Goal: Information Seeking & Learning: Get advice/opinions

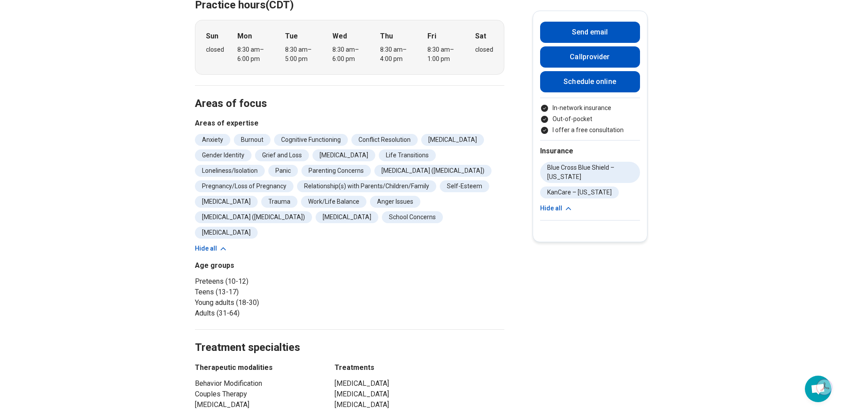
scroll to position [265, 0]
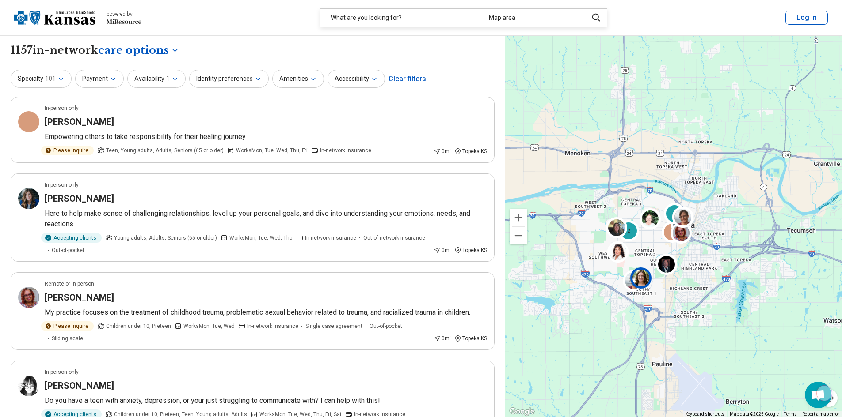
select select "***"
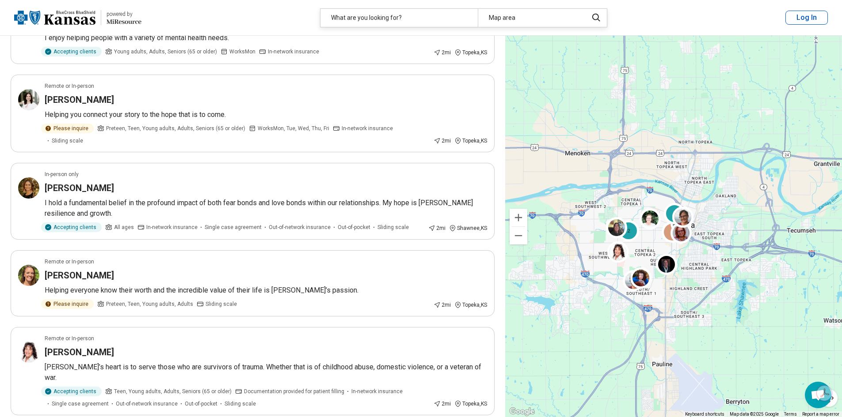
scroll to position [1458, 0]
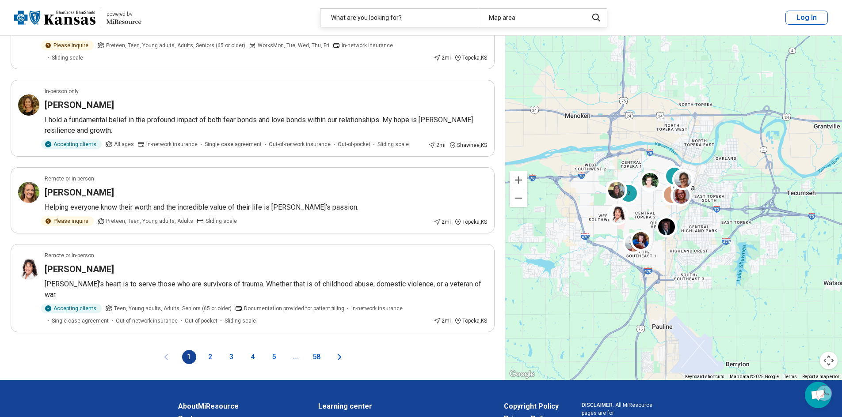
click at [209, 350] on button "2" at bounding box center [210, 357] width 14 height 14
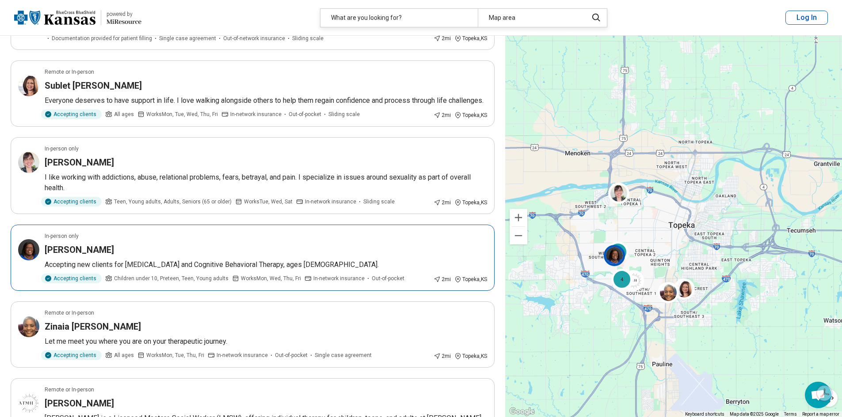
scroll to position [884, 0]
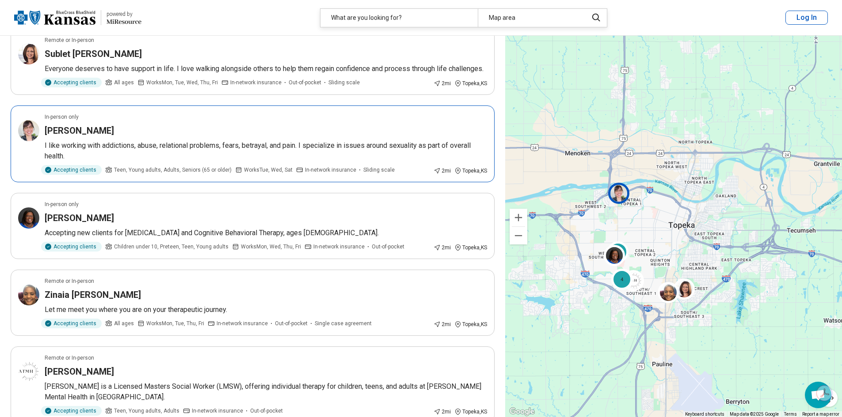
click at [299, 156] on p "I like working with addictions, abuse, relational problems, fears, betrayal, an…" at bounding box center [266, 150] width 442 height 21
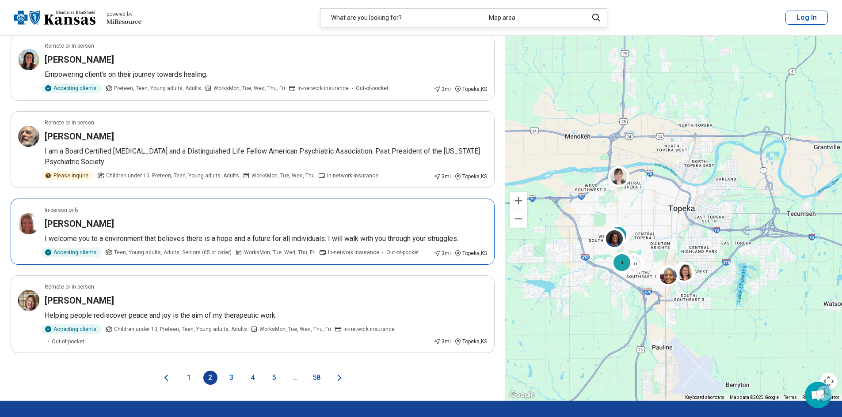
scroll to position [1458, 0]
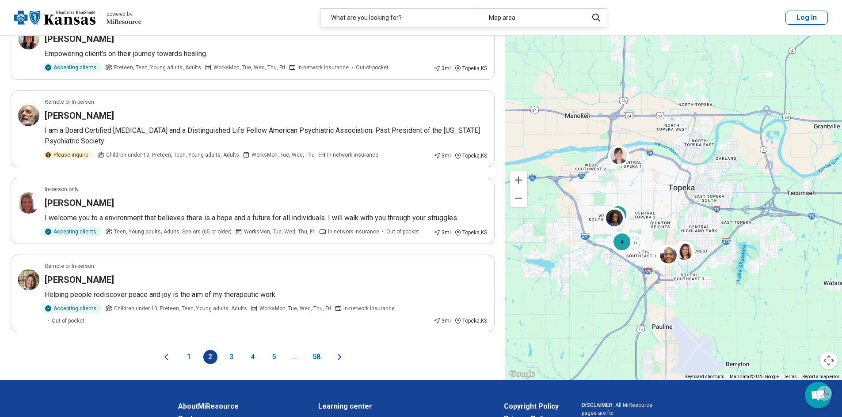
click at [231, 350] on button "3" at bounding box center [231, 357] width 14 height 14
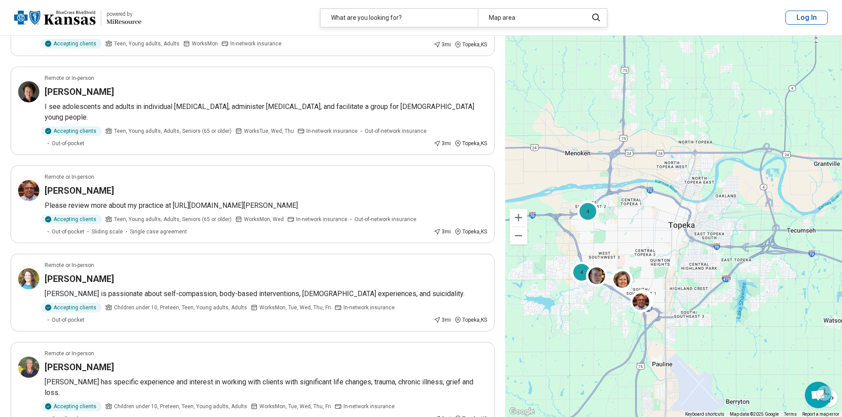
scroll to position [1060, 0]
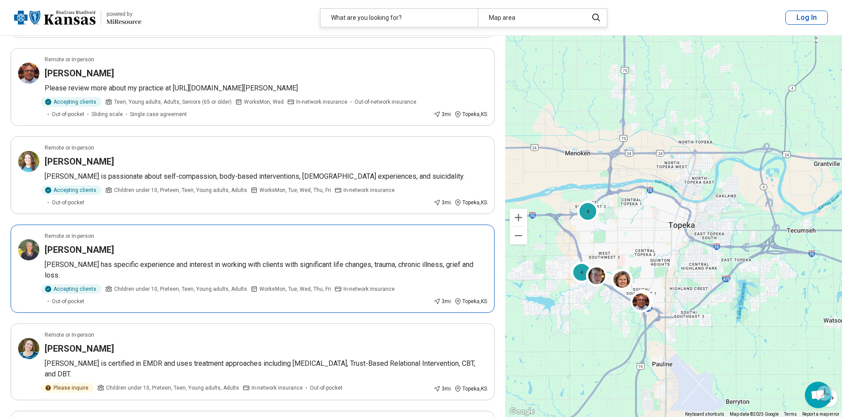
click at [311, 260] on p "Samantha has specific experience and interest in working with clients with sign…" at bounding box center [266, 270] width 442 height 21
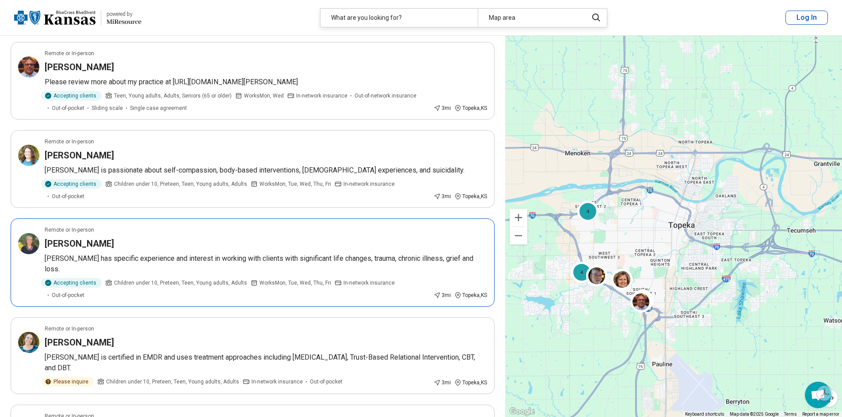
scroll to position [1237, 0]
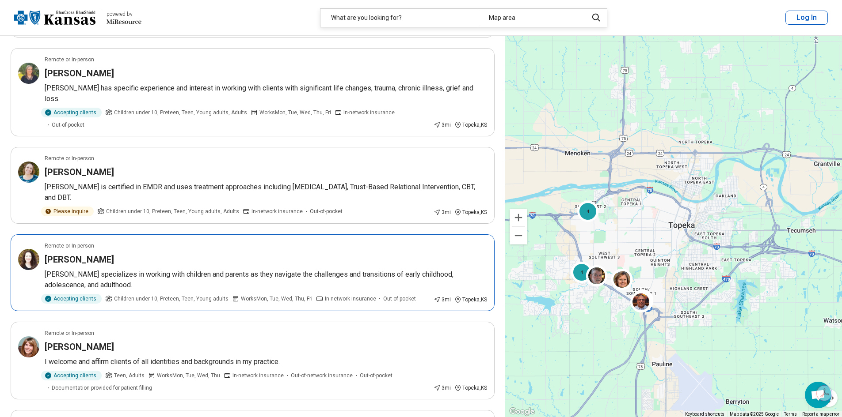
click at [234, 269] on p "Emily specializes in working with children and parents as they navigate the cha…" at bounding box center [266, 279] width 442 height 21
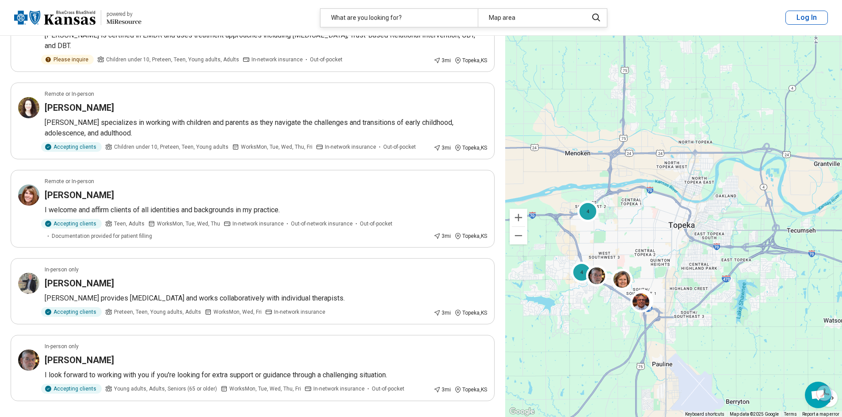
scroll to position [1414, 0]
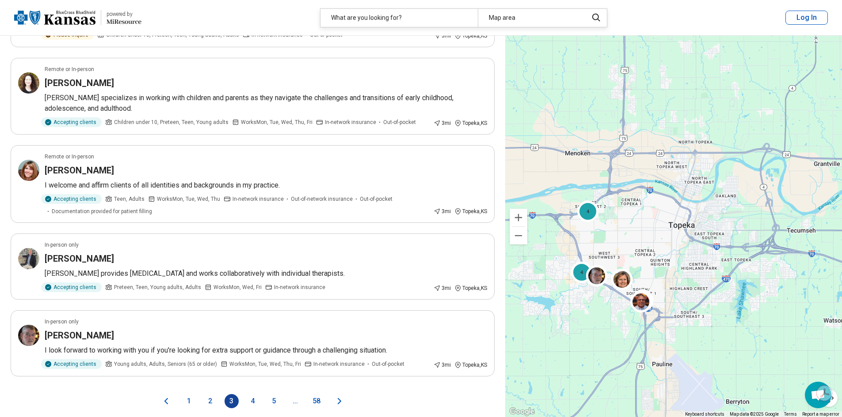
click at [251, 395] on button "4" at bounding box center [253, 402] width 14 height 14
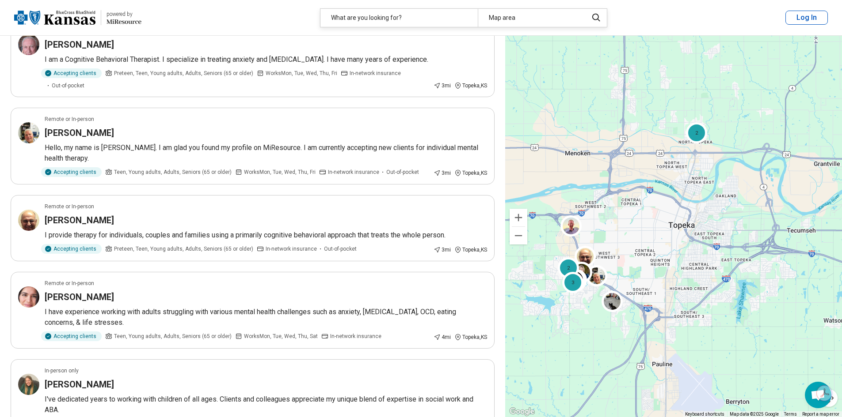
scroll to position [133, 0]
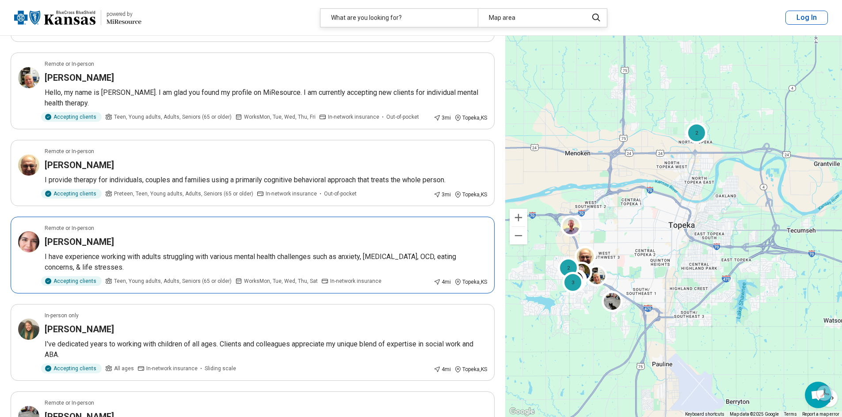
click at [198, 254] on p "I have experience working with adults struggling with various mental health cha…" at bounding box center [266, 262] width 442 height 21
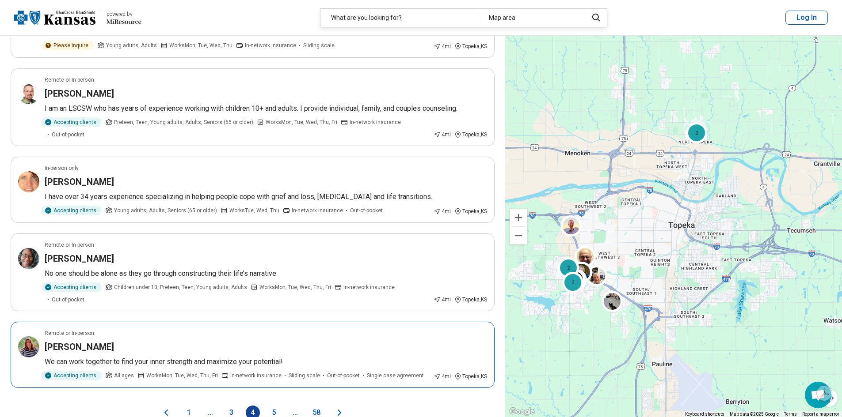
scroll to position [1414, 0]
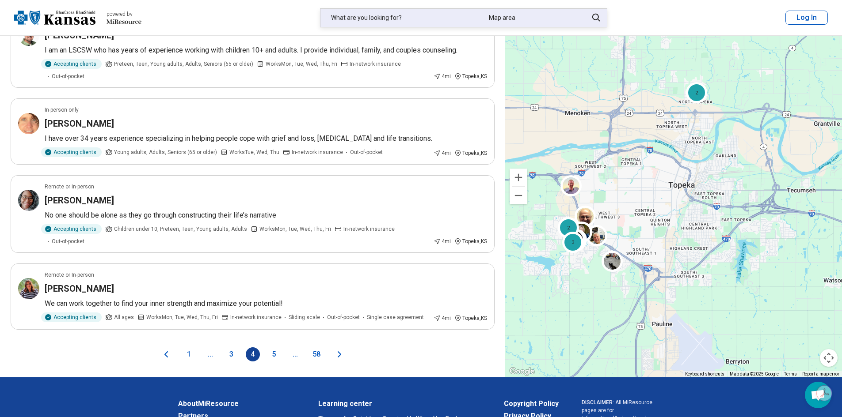
click at [449, 20] on div "What are you looking for?" at bounding box center [398, 18] width 157 height 18
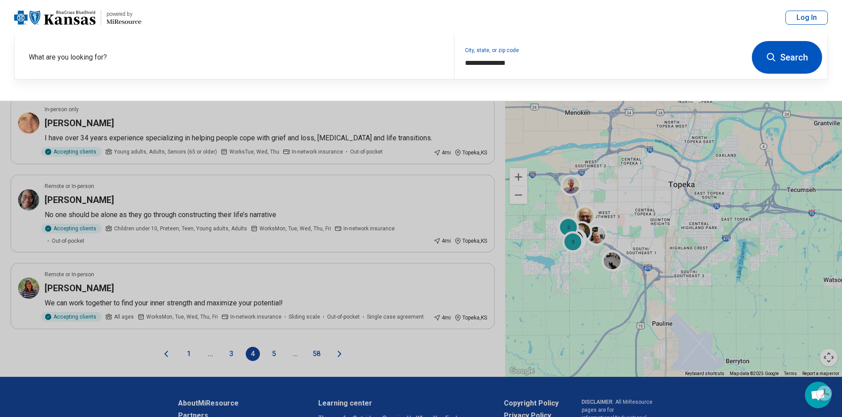
scroll to position [1413, 0]
click at [249, 48] on div "What are you looking for?" at bounding box center [234, 57] width 439 height 43
click at [152, 286] on button at bounding box center [421, 208] width 842 height 417
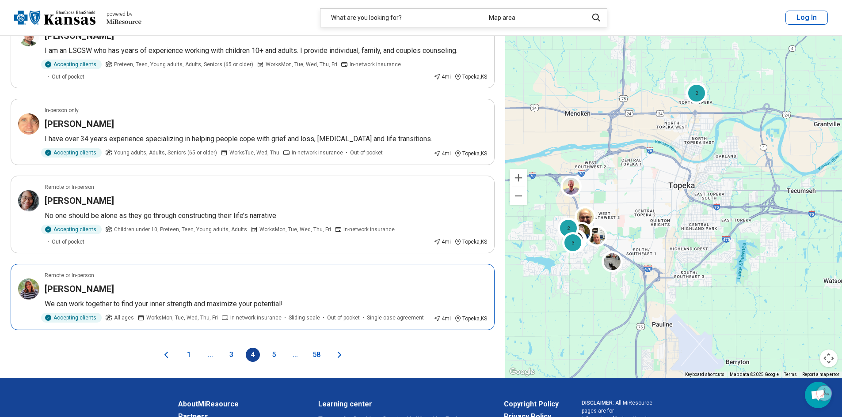
scroll to position [1414, 0]
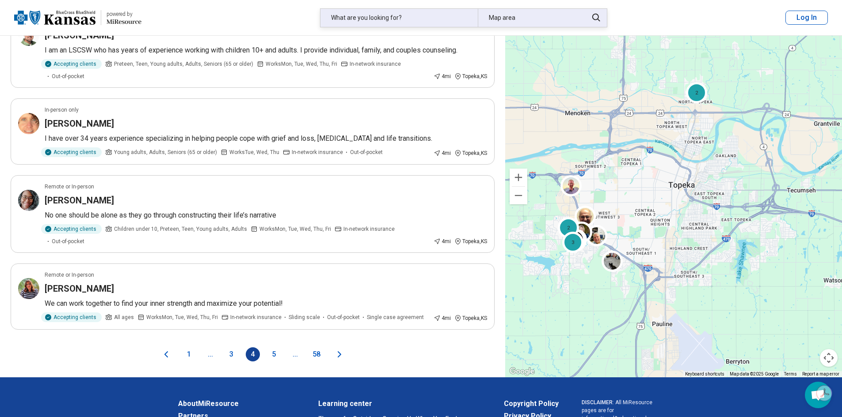
click at [446, 23] on div "What are you looking for?" at bounding box center [398, 18] width 157 height 18
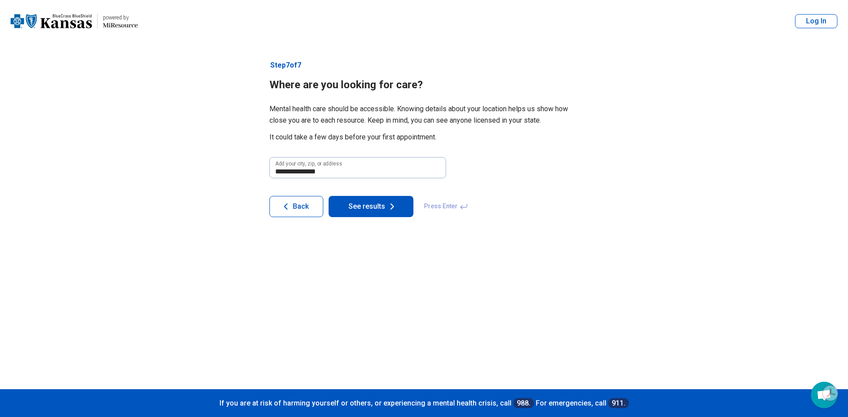
click at [291, 212] on icon "button" at bounding box center [286, 206] width 11 height 11
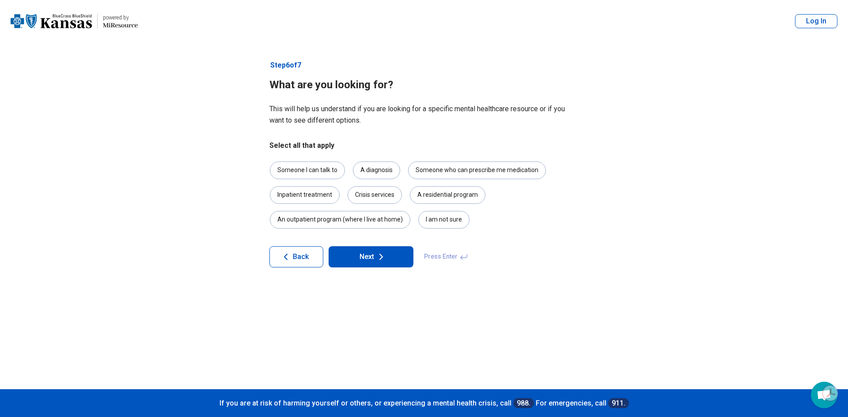
click at [302, 256] on span "Back" at bounding box center [301, 257] width 16 height 7
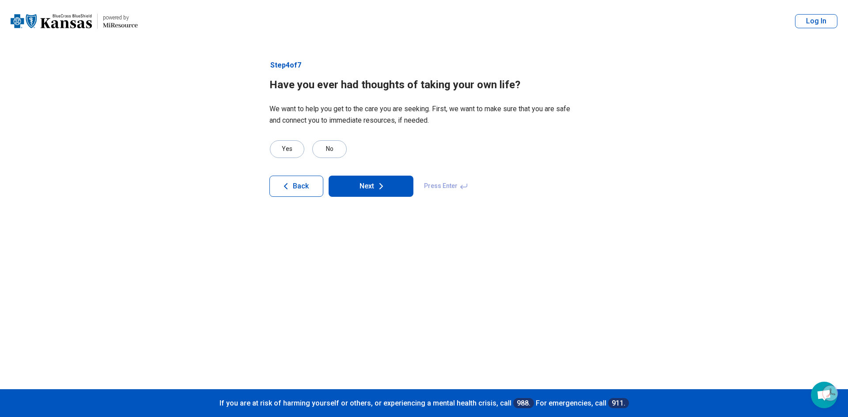
click at [294, 191] on button "Back" at bounding box center [296, 186] width 54 height 21
click at [293, 191] on button "Back" at bounding box center [296, 186] width 54 height 21
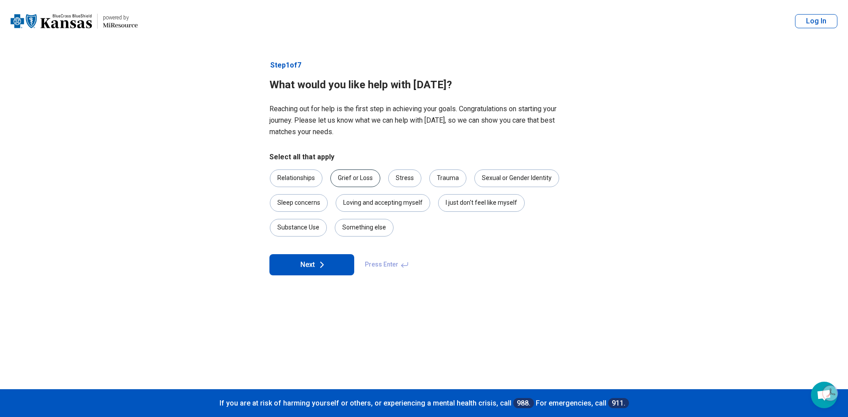
click at [373, 179] on div "Grief or Loss" at bounding box center [355, 179] width 50 height 18
click at [322, 265] on icon at bounding box center [322, 265] width 11 height 11
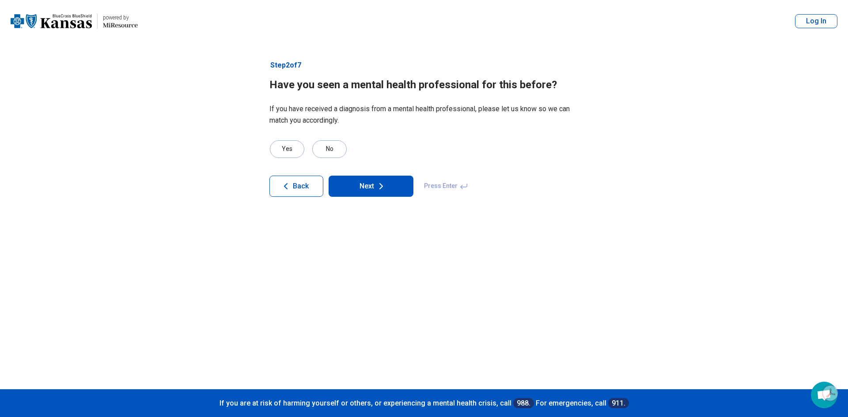
click at [364, 177] on button "Next" at bounding box center [371, 186] width 85 height 21
click at [357, 187] on button "Next" at bounding box center [371, 186] width 85 height 21
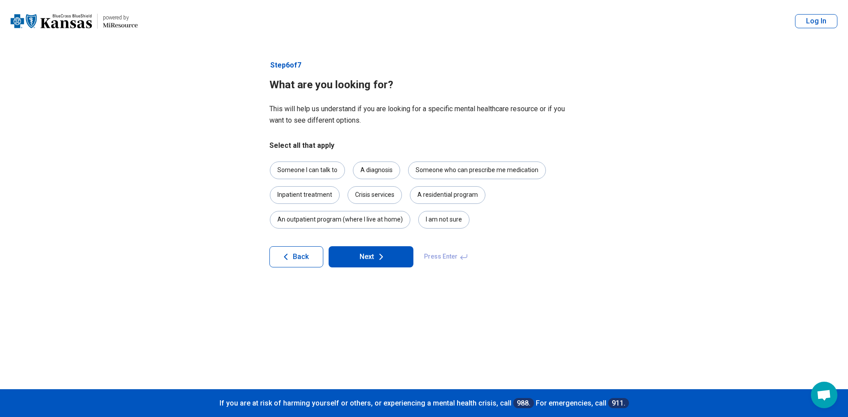
click at [376, 256] on icon at bounding box center [381, 257] width 11 height 11
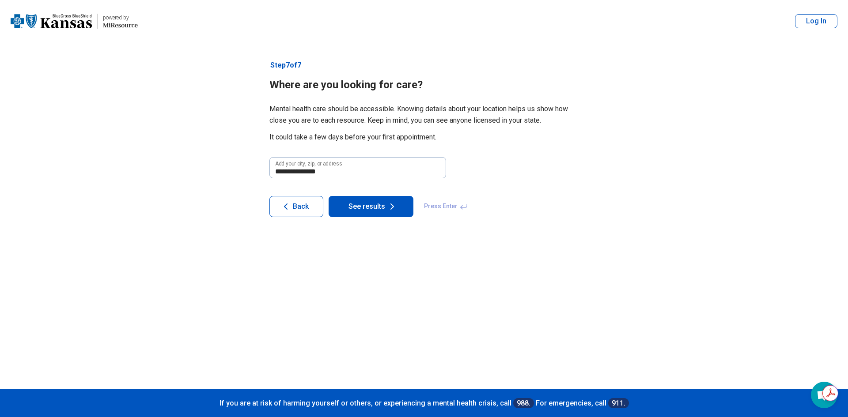
click at [370, 212] on button "See results" at bounding box center [371, 206] width 85 height 21
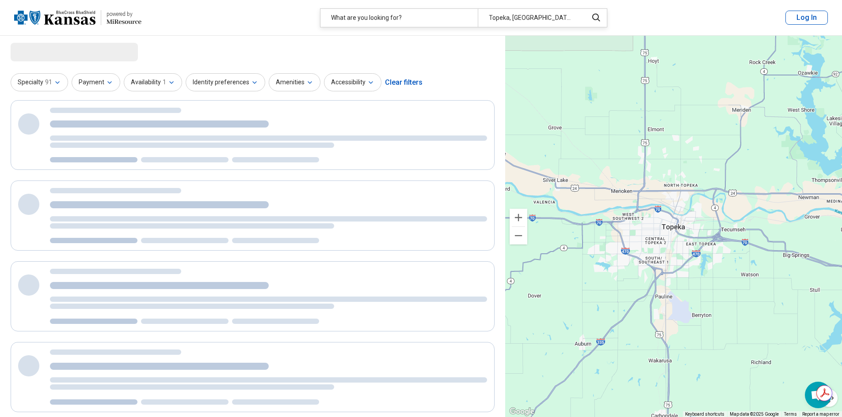
select select "***"
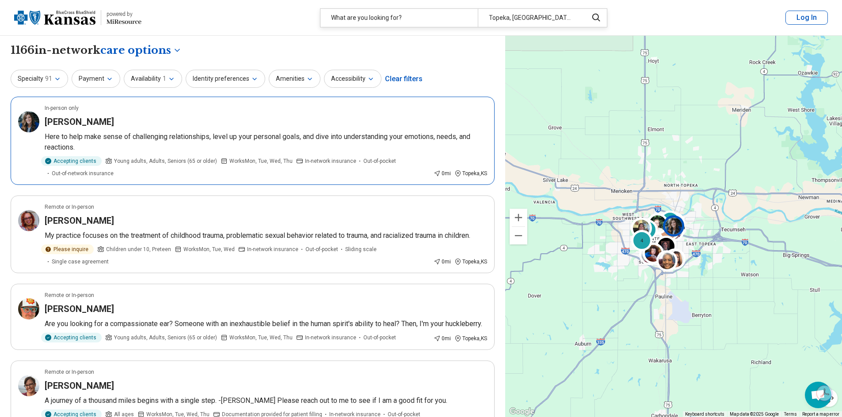
click at [191, 127] on div "Michelle Niehues" at bounding box center [266, 122] width 442 height 12
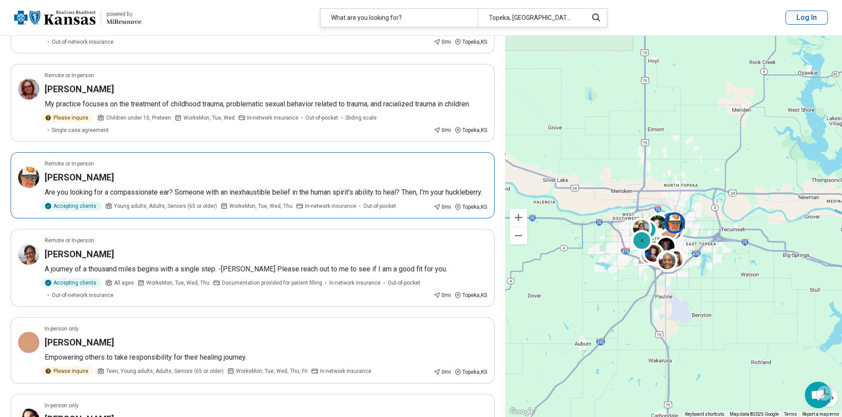
scroll to position [221, 0]
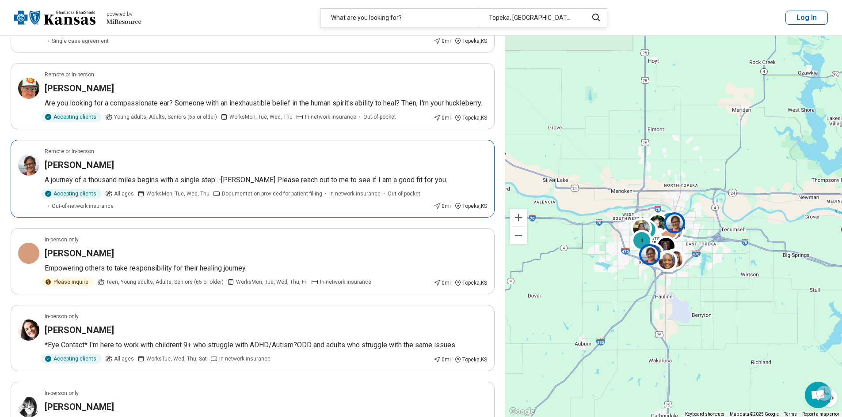
click at [283, 199] on div "Accepting clients All ages Works Mon, Tue, Wed, Thu Documentation provided for …" at bounding box center [237, 199] width 385 height 21
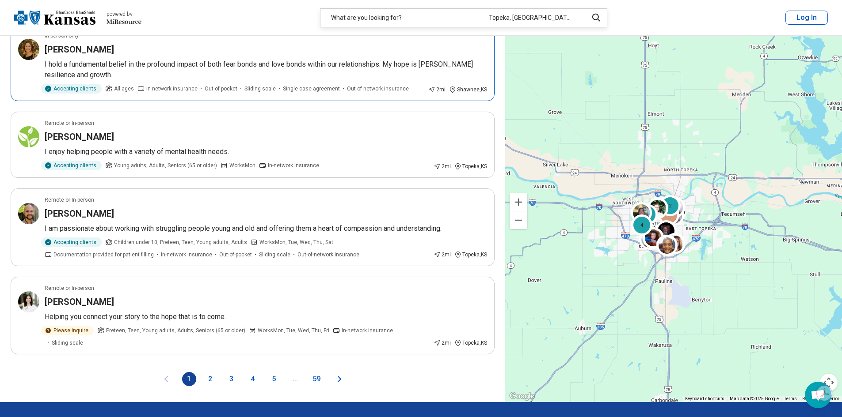
scroll to position [1625, 0]
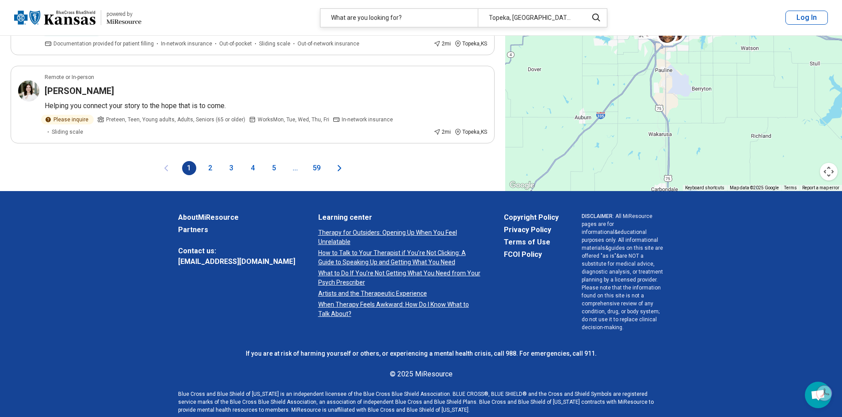
click at [252, 163] on button "4" at bounding box center [253, 168] width 14 height 14
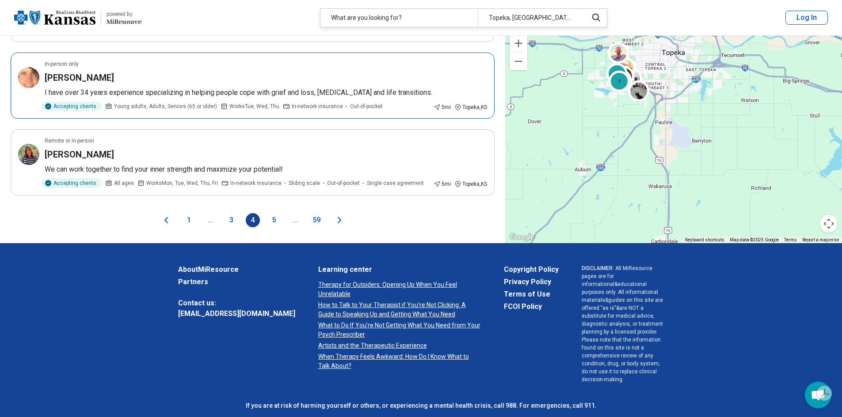
scroll to position [1546, 0]
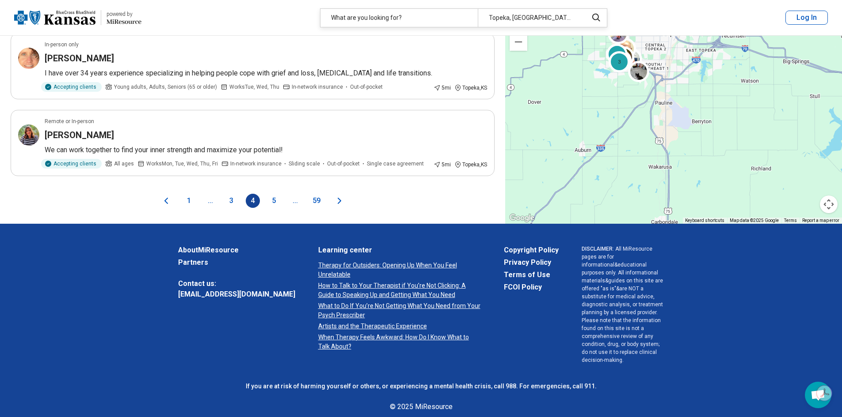
click at [271, 194] on button "5" at bounding box center [274, 201] width 14 height 14
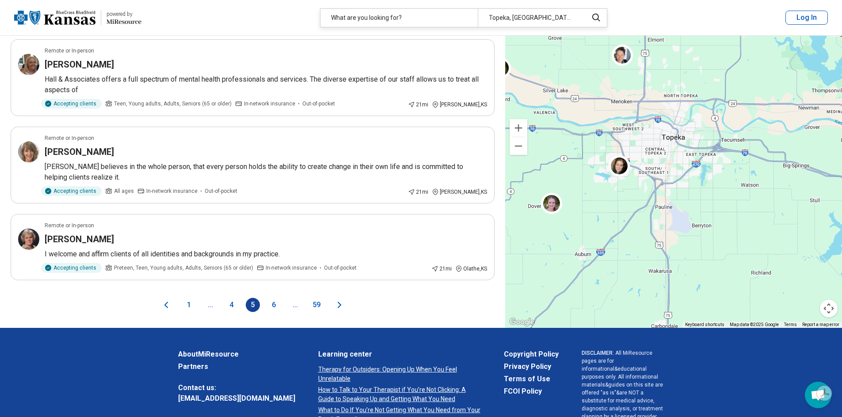
scroll to position [1635, 0]
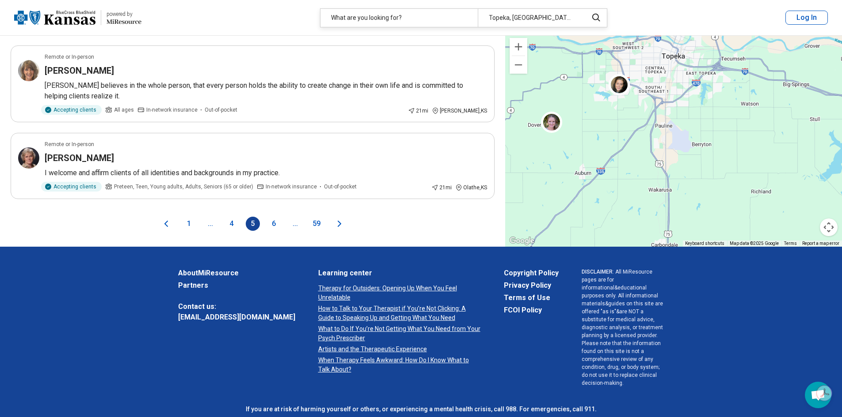
click at [212, 217] on span "..." at bounding box center [210, 224] width 14 height 14
click at [227, 217] on button "4" at bounding box center [231, 224] width 14 height 14
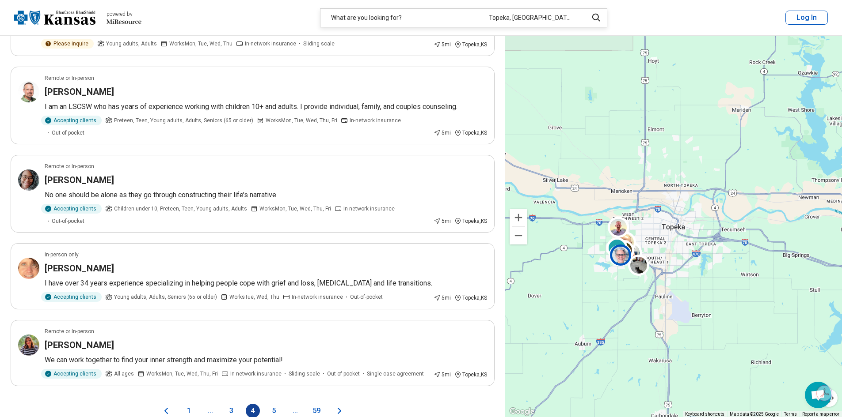
scroll to position [1370, 0]
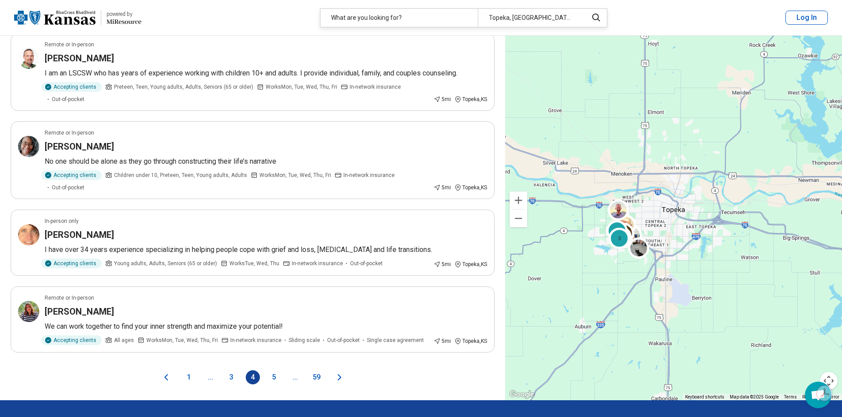
click at [228, 371] on button "3" at bounding box center [231, 378] width 14 height 14
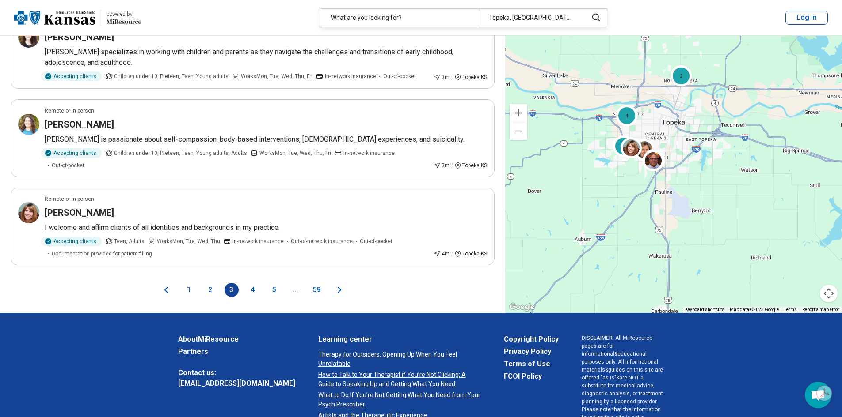
click at [205, 283] on button "2" at bounding box center [210, 290] width 14 height 14
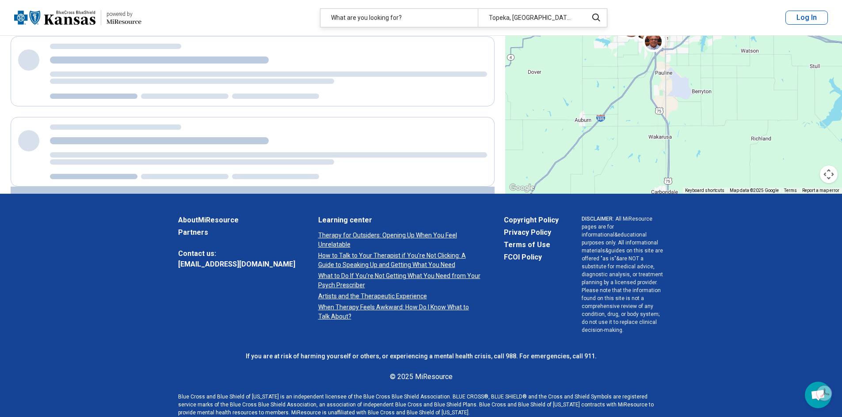
scroll to position [0, 0]
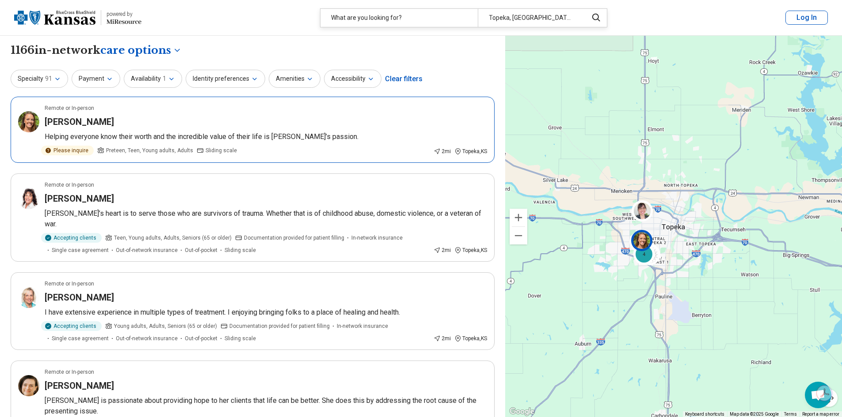
click at [299, 154] on div "Please inquire Preteen, Teen, Young adults, Adults Sliding scale" at bounding box center [237, 151] width 385 height 10
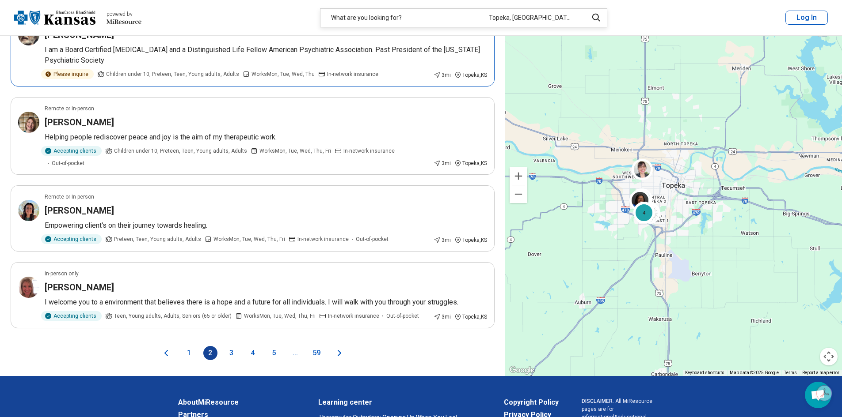
scroll to position [1590, 0]
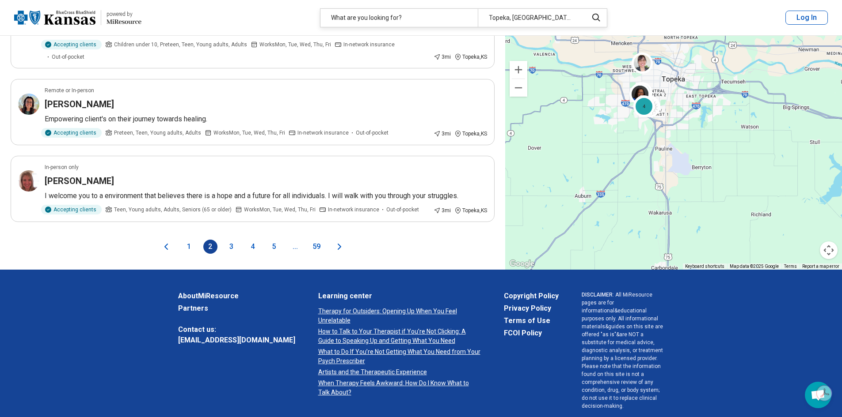
click at [186, 240] on button "1" at bounding box center [189, 247] width 14 height 14
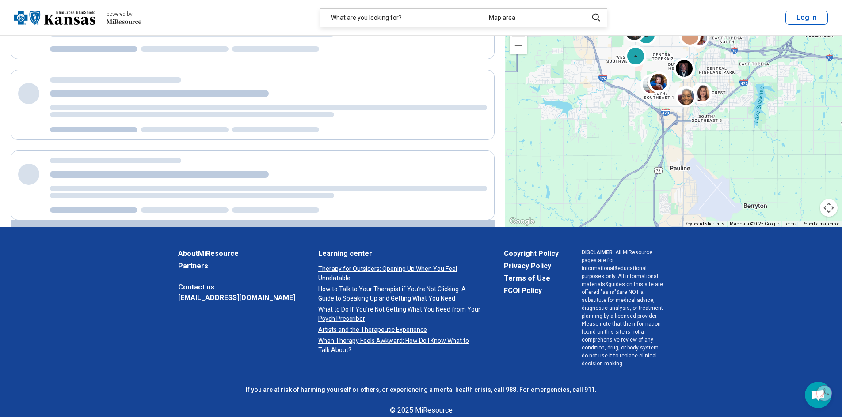
scroll to position [266, 0]
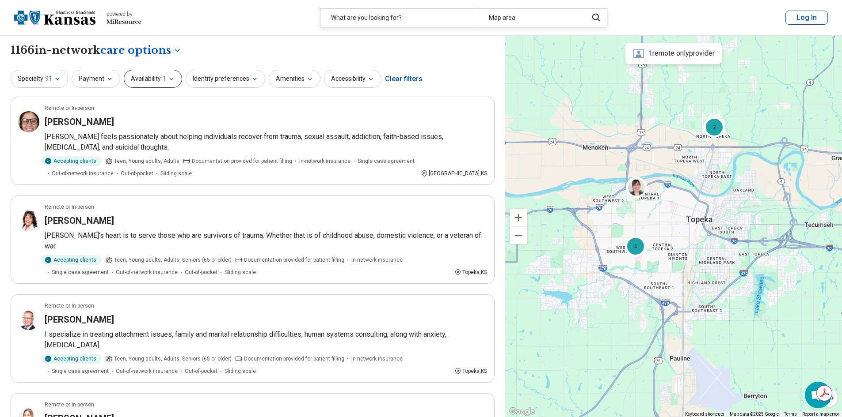
click at [152, 77] on button "Availability 1" at bounding box center [153, 79] width 58 height 18
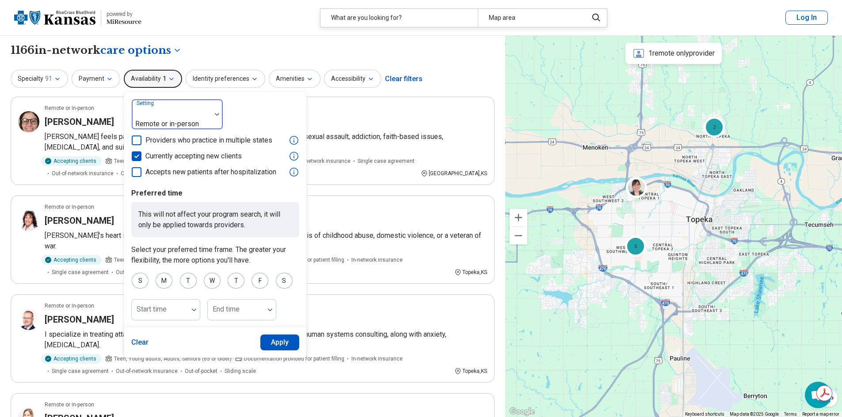
click at [209, 110] on div "Remote or in-person" at bounding box center [172, 114] width 80 height 30
click at [244, 108] on div "Setting Remote or in-person Providers who practice in multiple states Currently…" at bounding box center [215, 138] width 168 height 79
click at [52, 72] on button "Specialty 91" at bounding box center [39, 79] width 57 height 18
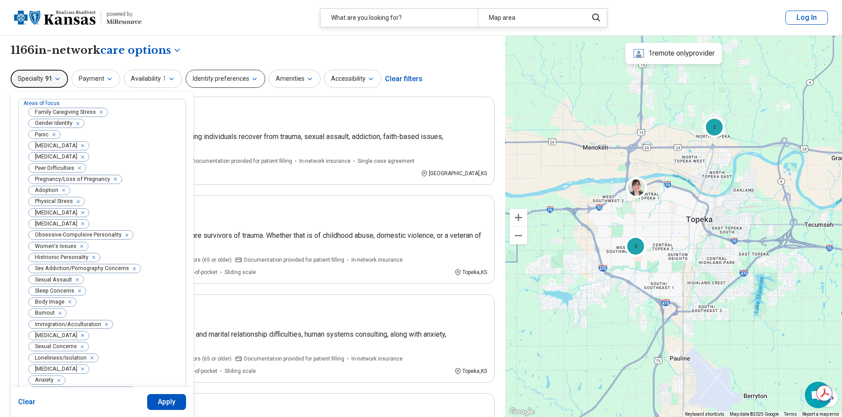
click at [242, 82] on button "Identity preferences" at bounding box center [226, 79] width 80 height 18
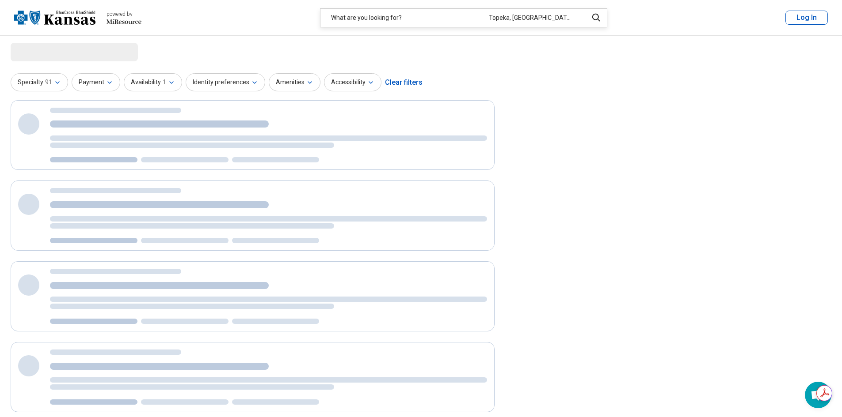
select select "***"
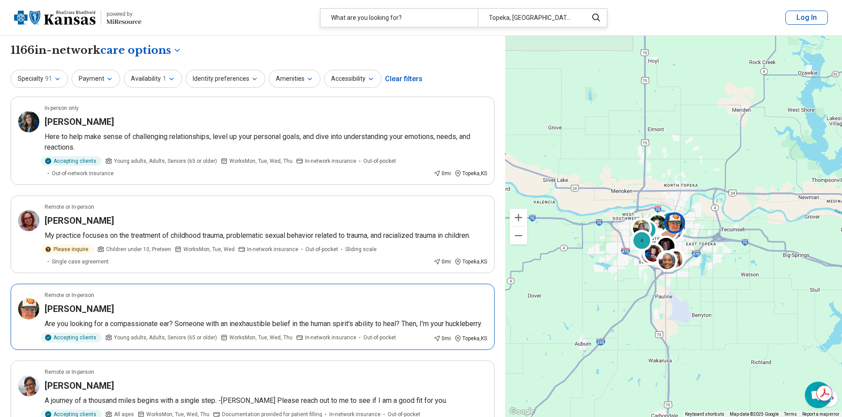
click at [239, 322] on p "Are you looking for a compassionate ear? Someone with an inexhaustible belief i…" at bounding box center [266, 324] width 442 height 11
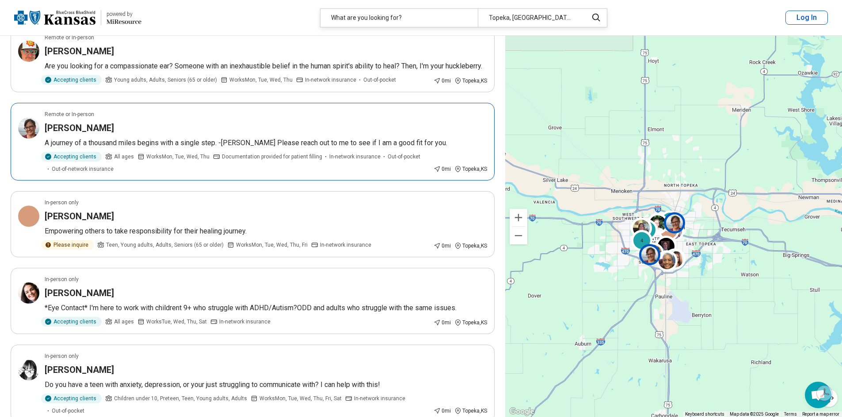
scroll to position [353, 0]
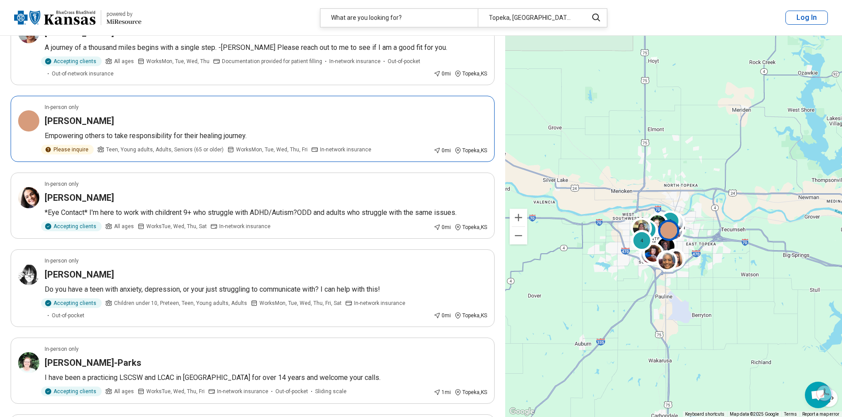
click at [266, 126] on div "Tina Bugg" at bounding box center [266, 121] width 442 height 12
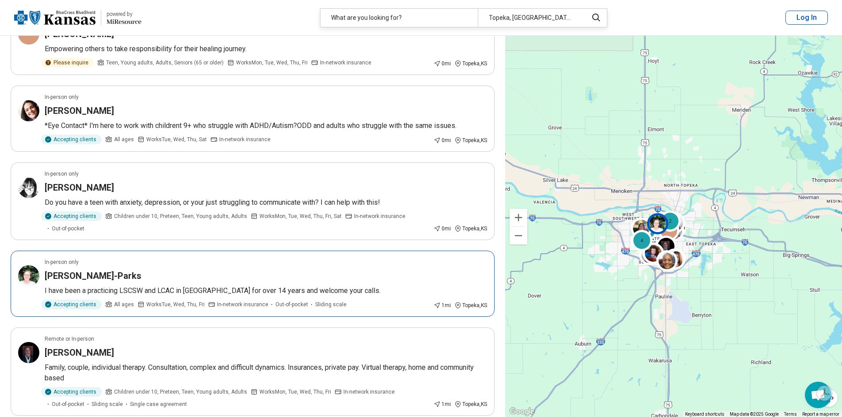
scroll to position [486, 0]
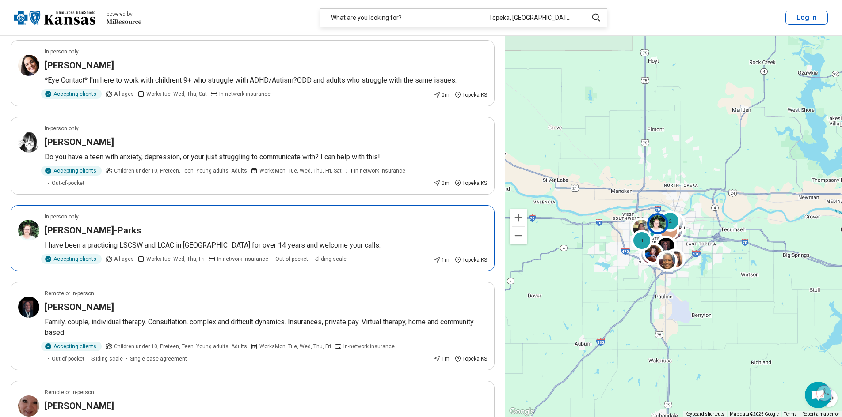
click at [228, 253] on article "In-person only Kathy Jones-Parks I have been a practicing LSCSW and LCAC in Top…" at bounding box center [253, 238] width 484 height 66
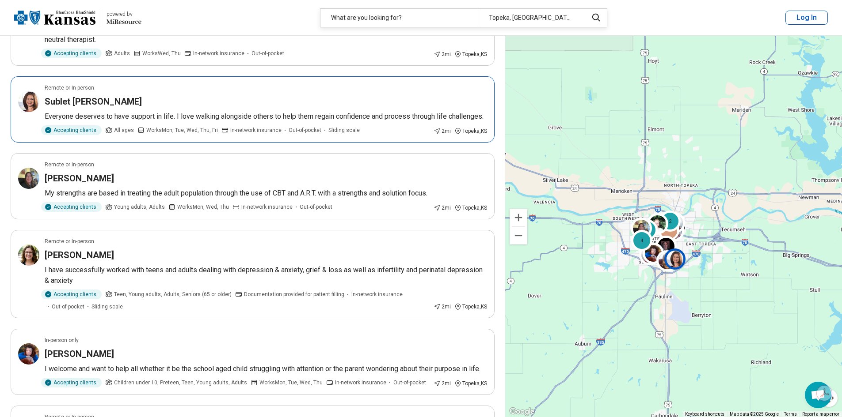
scroll to position [972, 0]
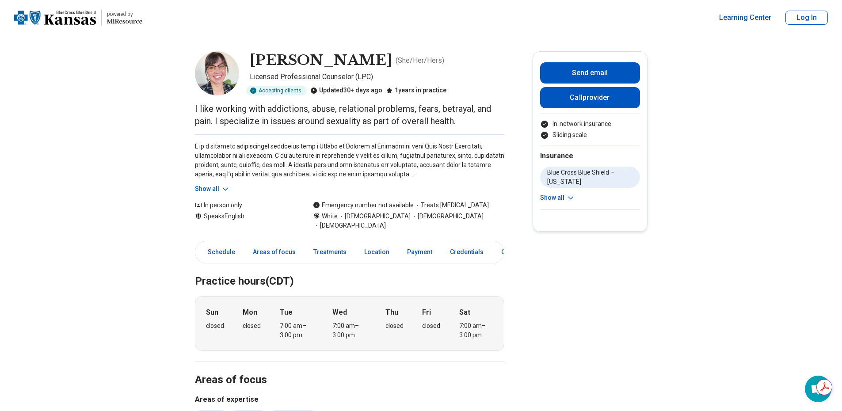
click at [218, 189] on button "Show all" at bounding box center [212, 188] width 35 height 9
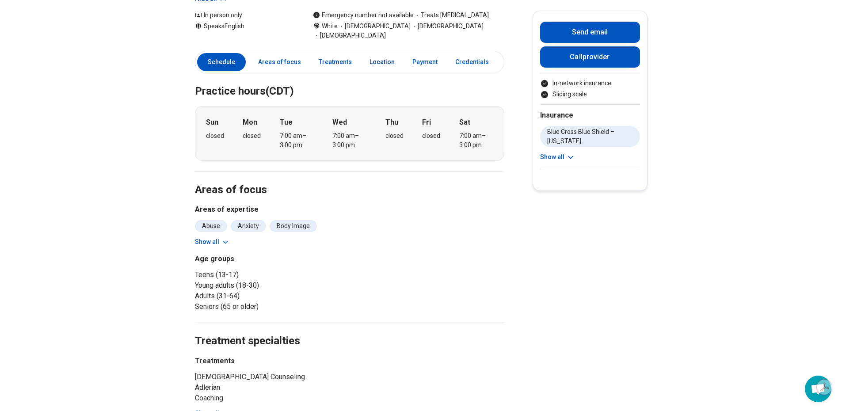
scroll to position [353, 0]
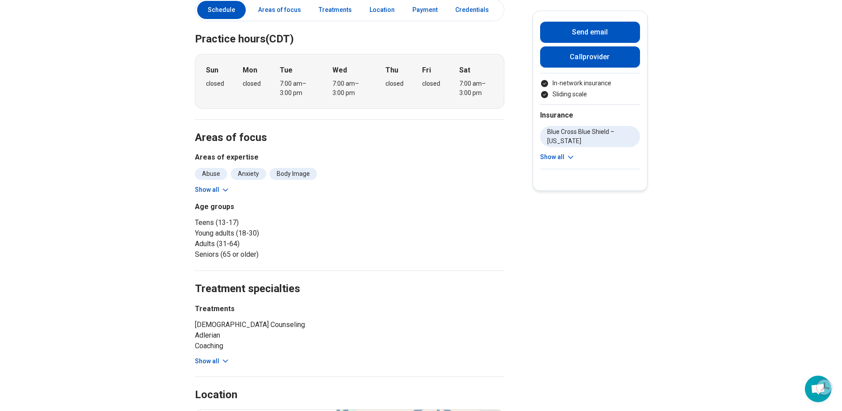
click at [220, 185] on button "Show all" at bounding box center [212, 189] width 35 height 9
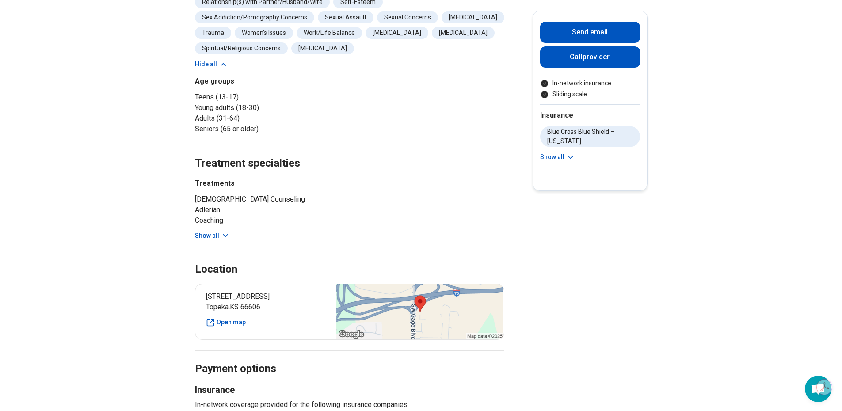
scroll to position [663, 0]
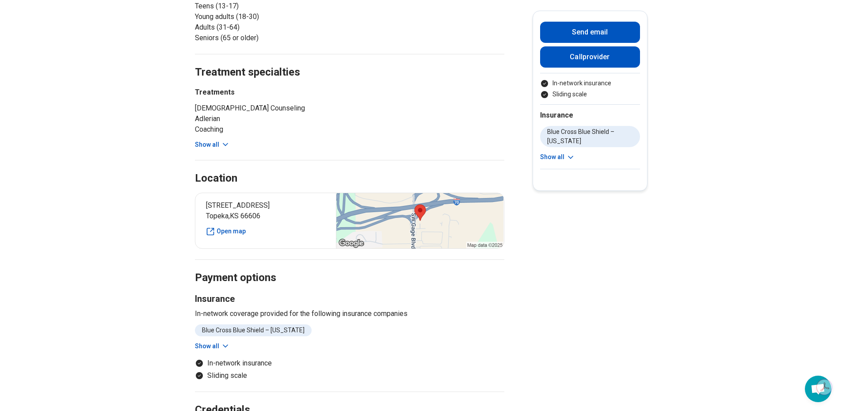
click at [203, 150] on div "Location" at bounding box center [349, 168] width 309 height 36
click at [216, 140] on button "Show all" at bounding box center [212, 144] width 35 height 9
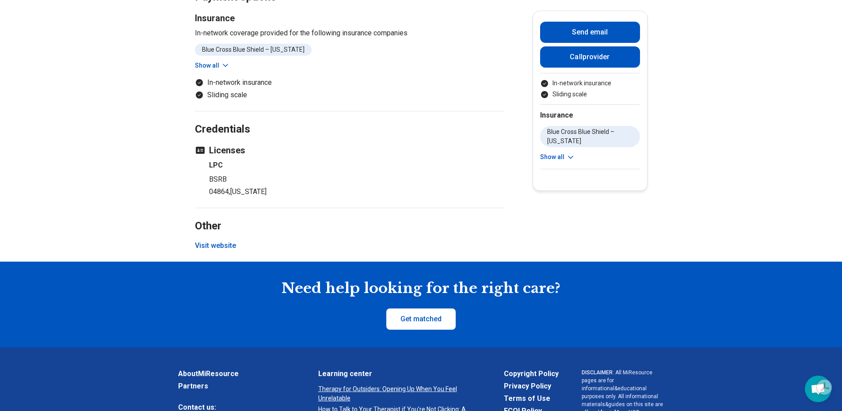
scroll to position [1060, 0]
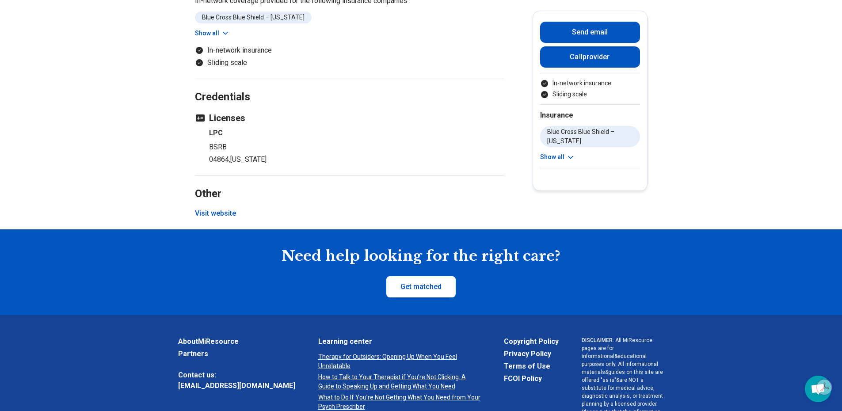
click at [223, 208] on button "Visit website" at bounding box center [215, 213] width 41 height 11
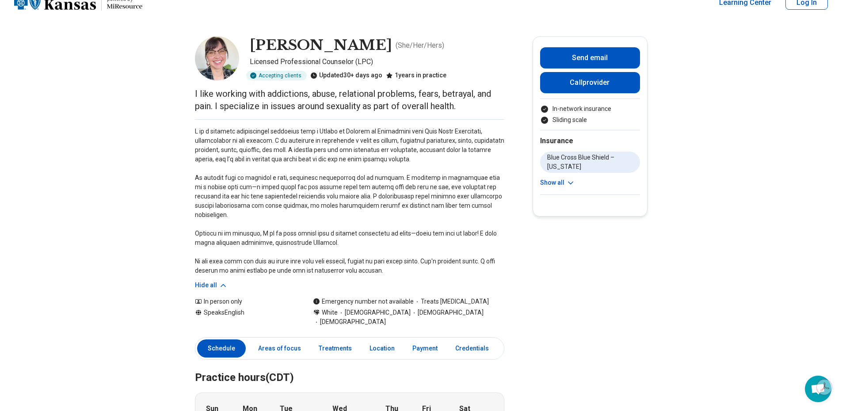
scroll to position [0, 0]
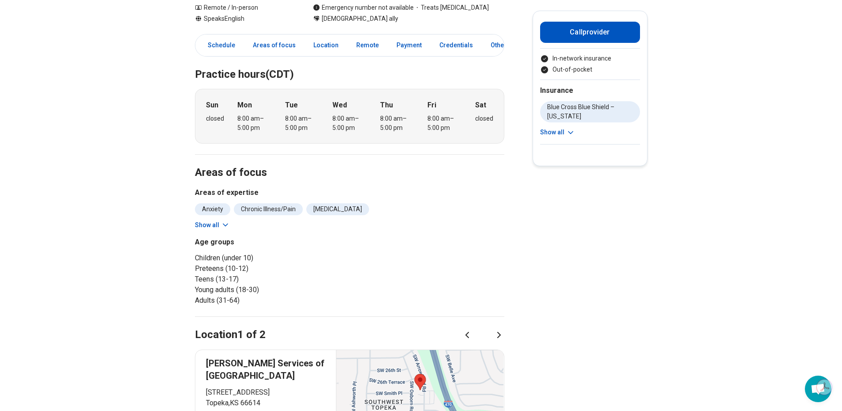
scroll to position [177, 0]
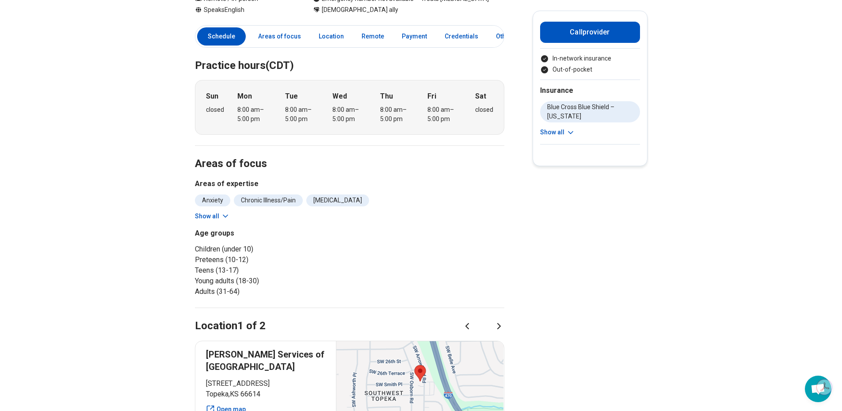
click at [209, 212] on button "Show all" at bounding box center [212, 216] width 35 height 9
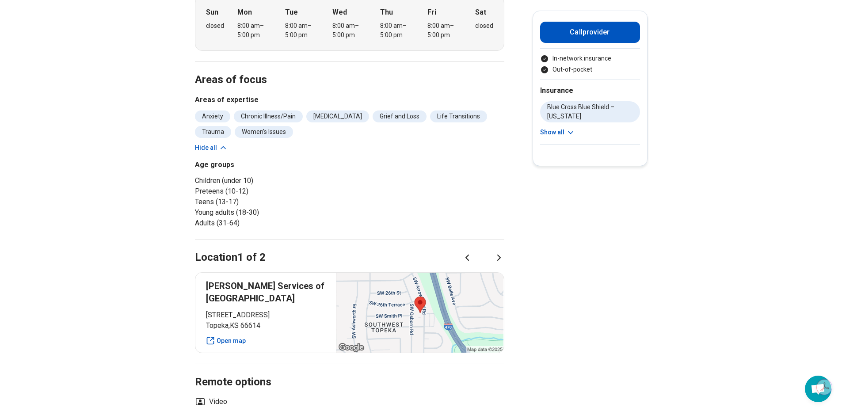
scroll to position [44, 0]
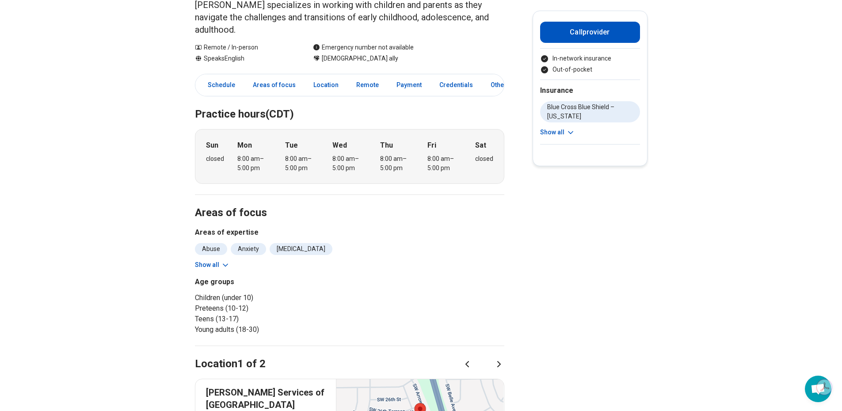
scroll to position [177, 0]
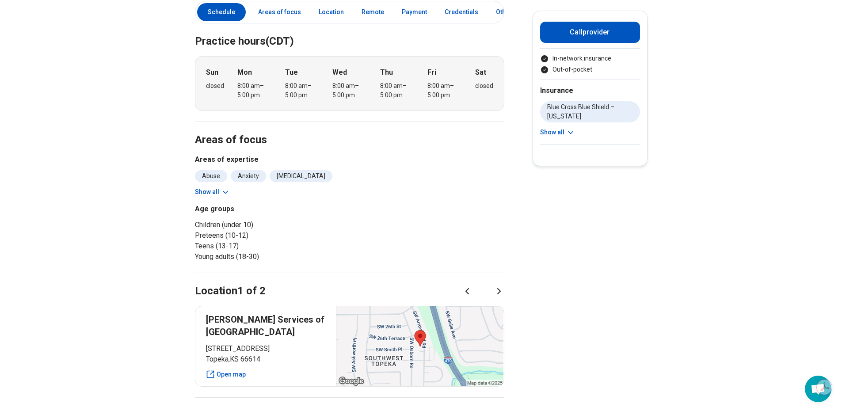
click at [200, 187] on button "Show all" at bounding box center [212, 191] width 35 height 9
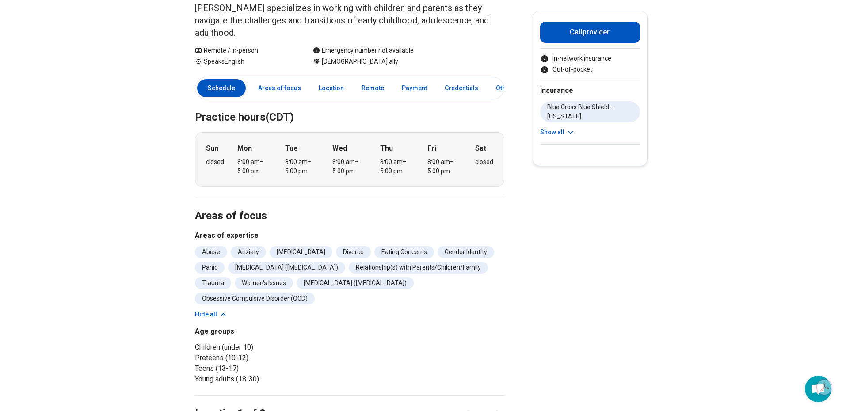
scroll to position [0, 0]
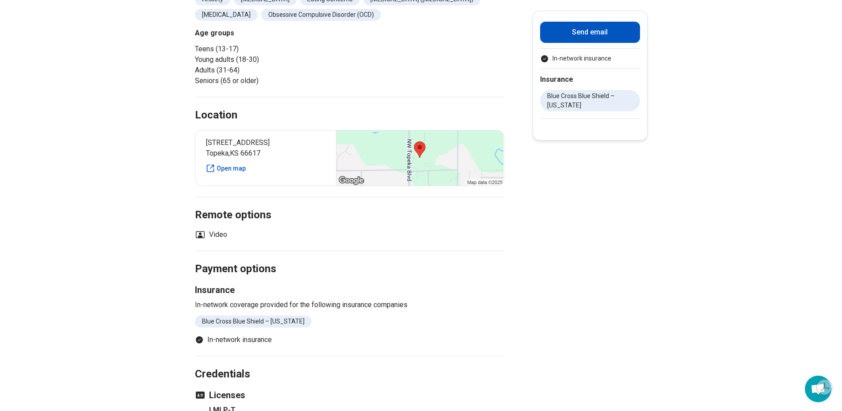
scroll to position [530, 0]
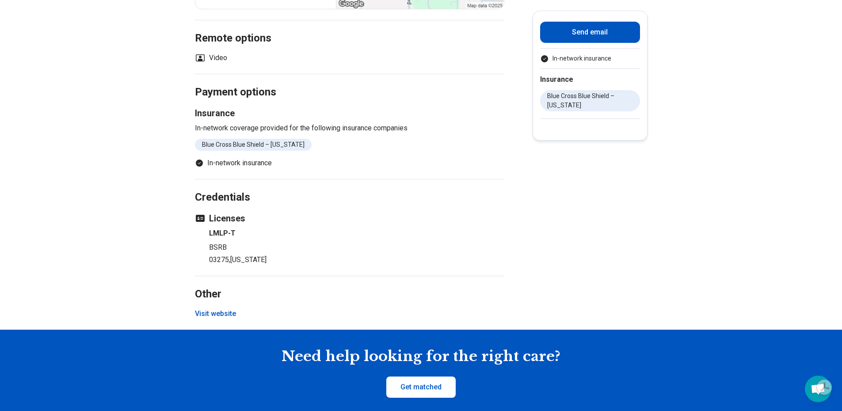
click at [224, 308] on button "Visit website" at bounding box center [215, 313] width 41 height 11
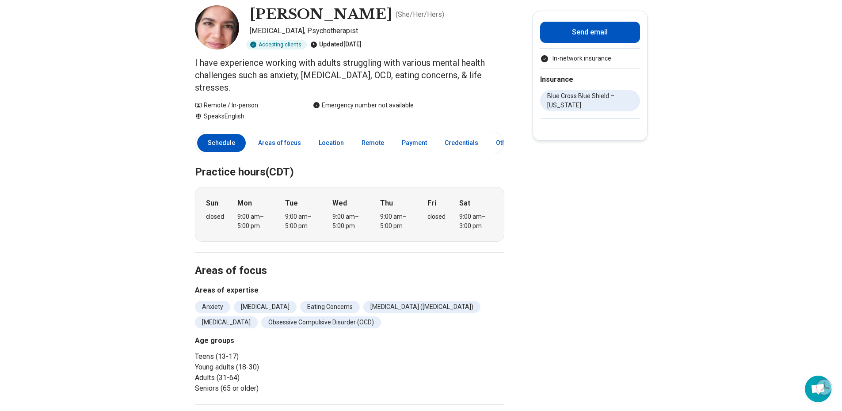
scroll to position [88, 0]
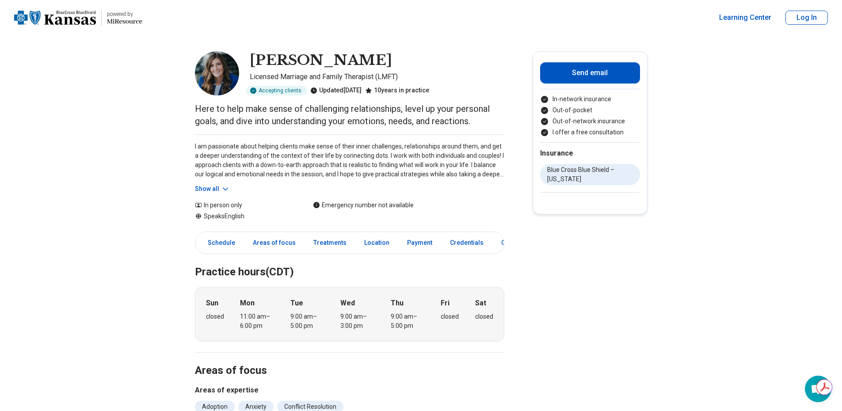
click at [212, 186] on button "Show all" at bounding box center [212, 188] width 35 height 9
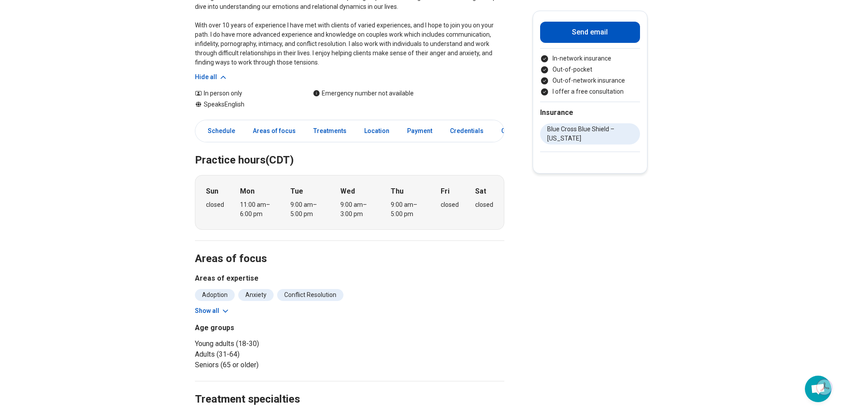
scroll to position [265, 0]
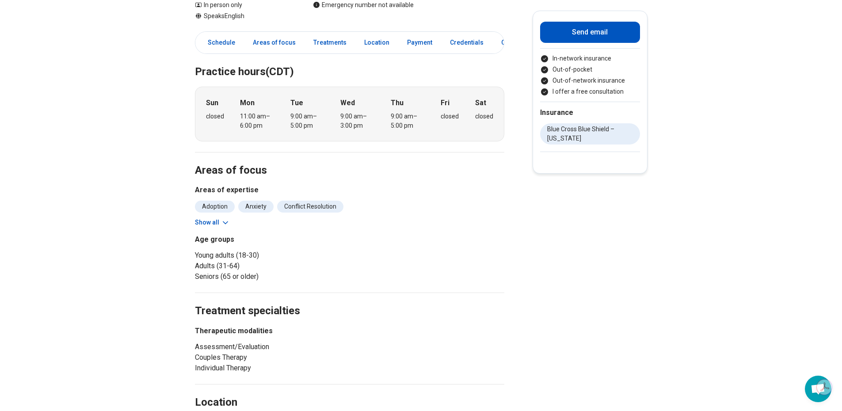
click at [201, 218] on button "Show all" at bounding box center [212, 222] width 35 height 9
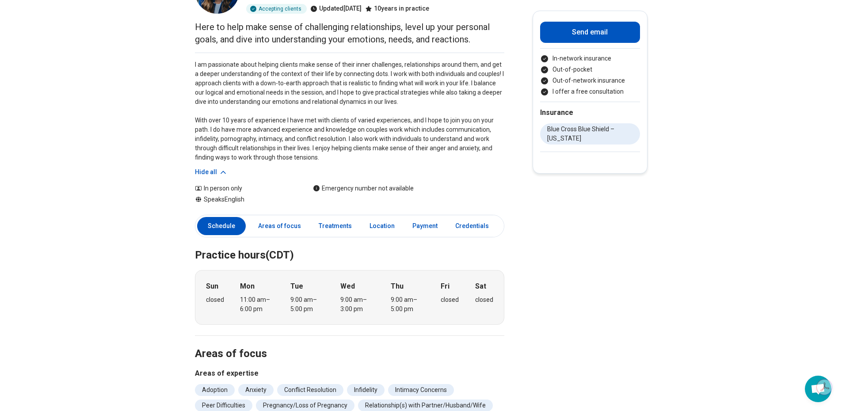
scroll to position [0, 0]
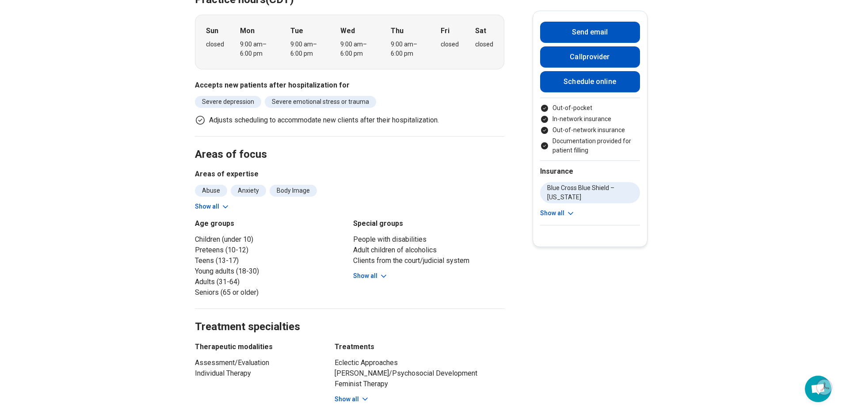
scroll to position [309, 0]
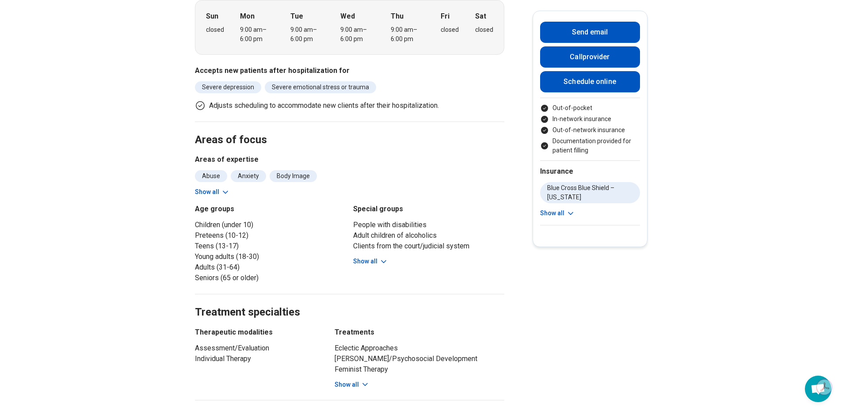
click at [208, 187] on button "Show all" at bounding box center [212, 191] width 35 height 9
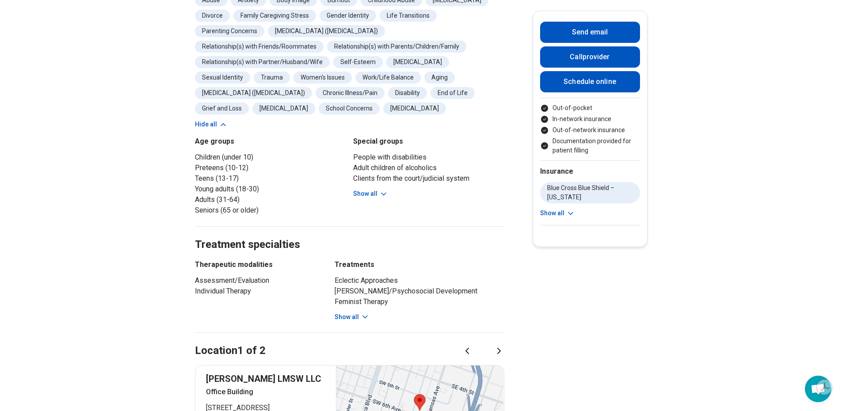
scroll to position [486, 0]
click at [367, 188] on button "Show all" at bounding box center [370, 192] width 35 height 9
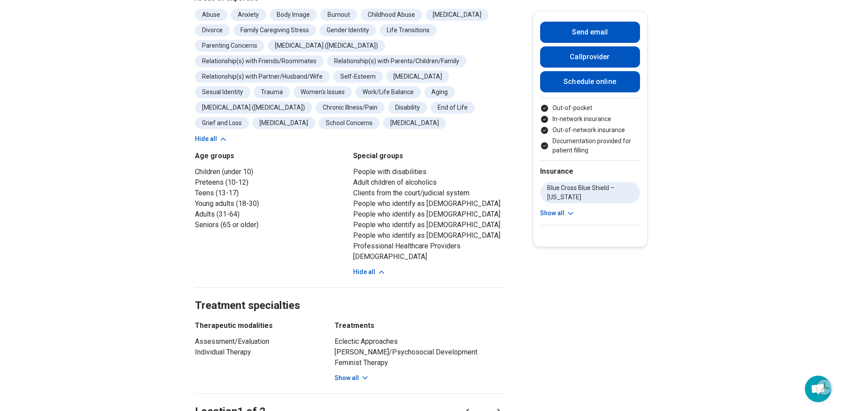
scroll to position [530, 0]
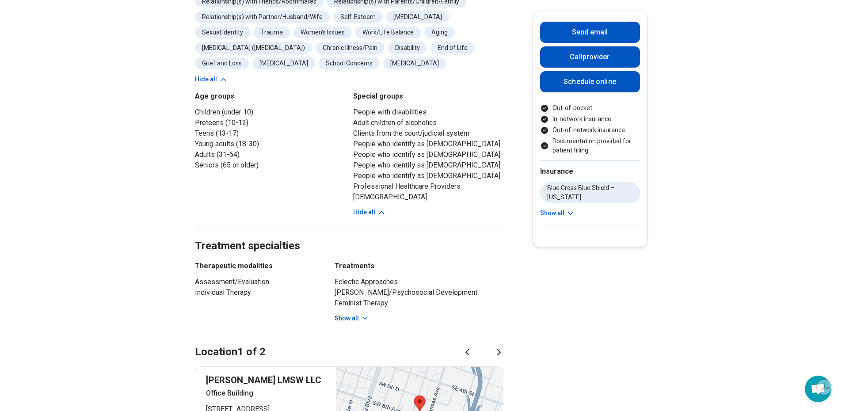
click at [358, 314] on button "Show all" at bounding box center [351, 318] width 35 height 9
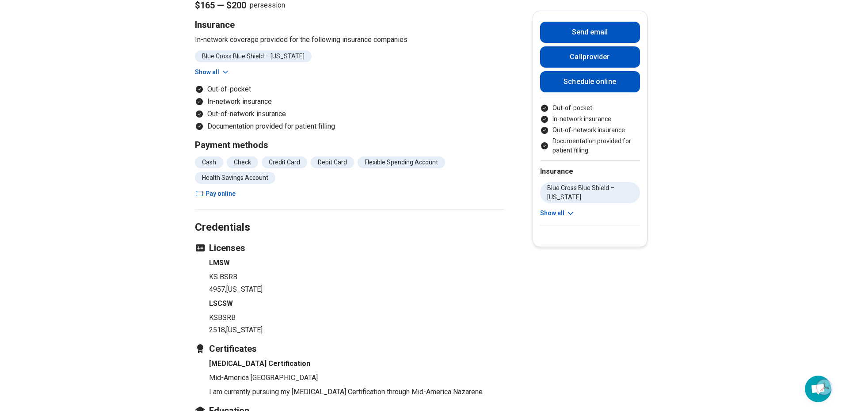
scroll to position [1458, 0]
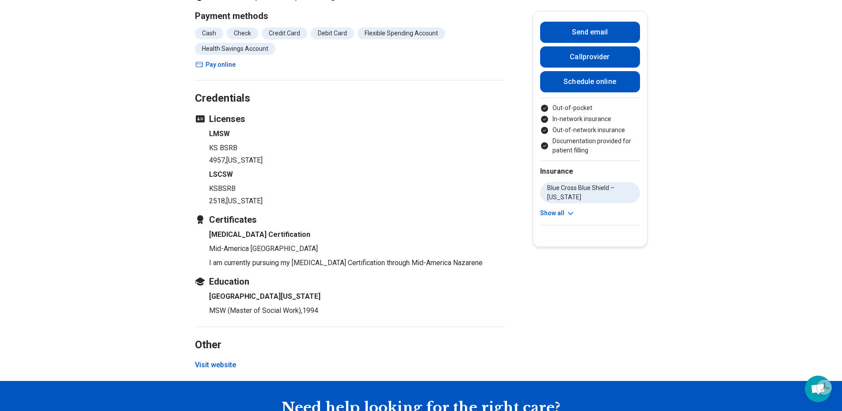
click at [222, 360] on button "Visit website" at bounding box center [215, 365] width 41 height 11
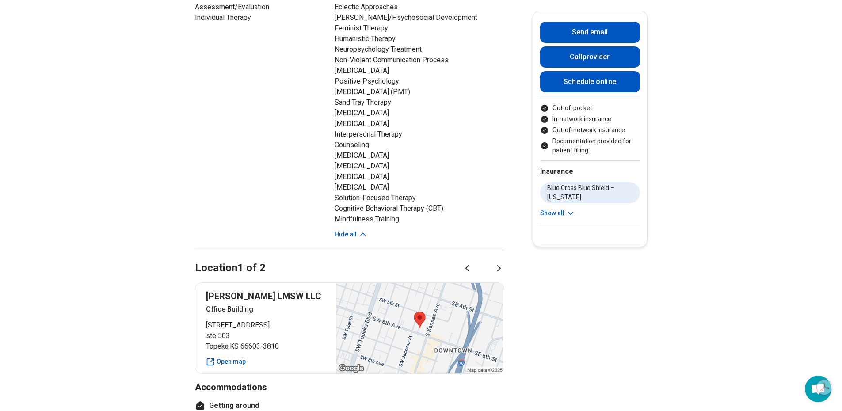
scroll to position [795, 0]
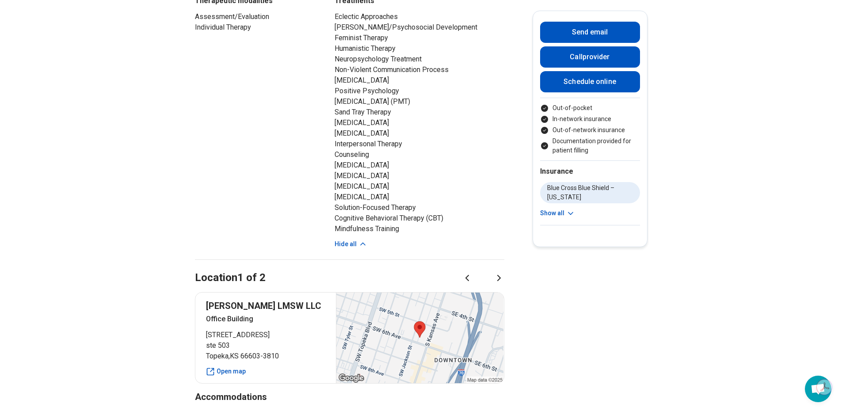
click at [396, 322] on div at bounding box center [419, 337] width 167 height 91
click at [223, 367] on link "Open map" at bounding box center [266, 371] width 120 height 9
drag, startPoint x: 286, startPoint y: 348, endPoint x: 279, endPoint y: 347, distance: 6.7
click at [279, 351] on span "Topeka , KS 66603-3810" at bounding box center [266, 356] width 120 height 11
click at [290, 351] on span "Topeka , KS 66603-3810" at bounding box center [266, 356] width 120 height 11
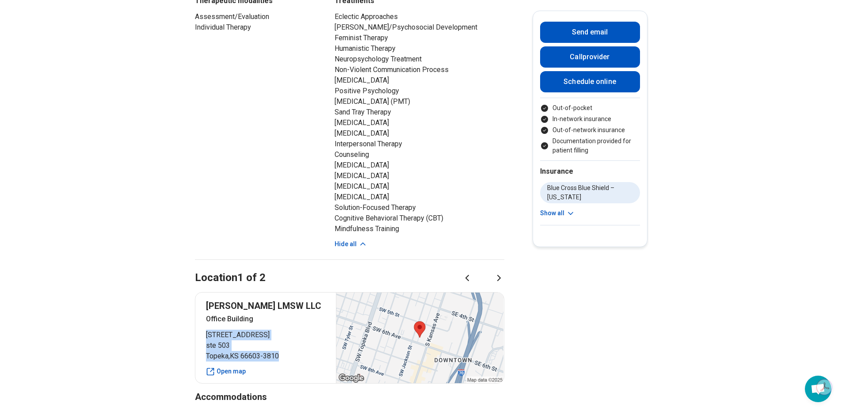
drag, startPoint x: 290, startPoint y: 345, endPoint x: 210, endPoint y: 322, distance: 83.9
click at [210, 330] on p "112 SW 6th Ave Ste 503 ste 503 Topeka , KS 66603-3810" at bounding box center [266, 346] width 120 height 32
copy p "112 SW 6th Ave Ste 503 ste 503 Topeka , KS 66603-3810"
click at [212, 133] on div "Therapeutic modalities Assessment/Evaluation Individual Therapy" at bounding box center [257, 122] width 124 height 253
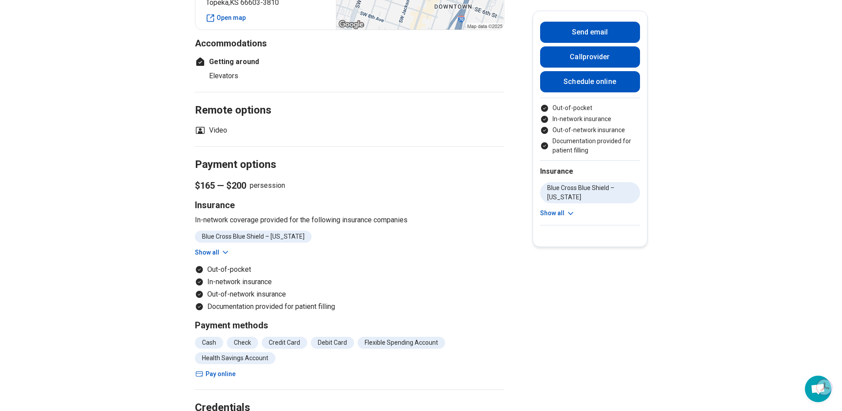
scroll to position [1193, 0]
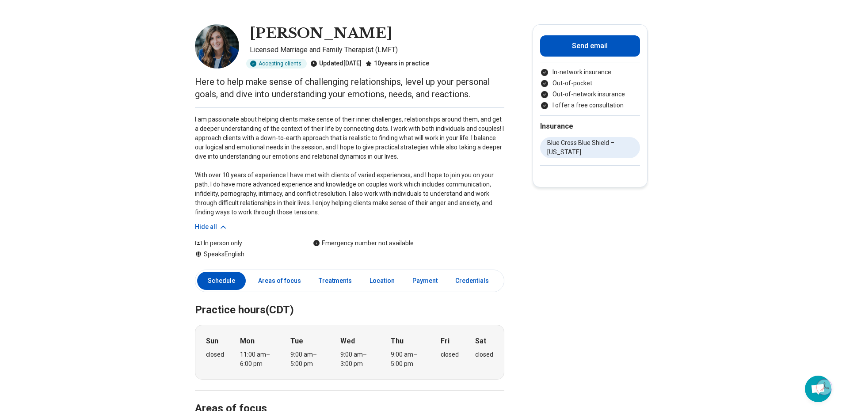
scroll to position [133, 0]
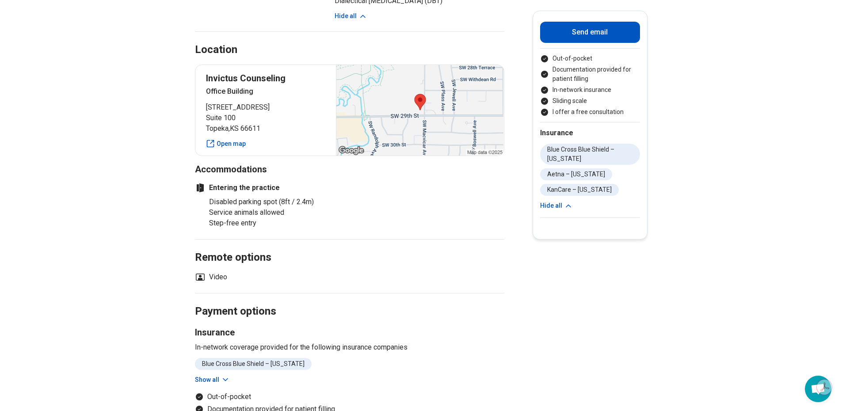
scroll to position [795, 0]
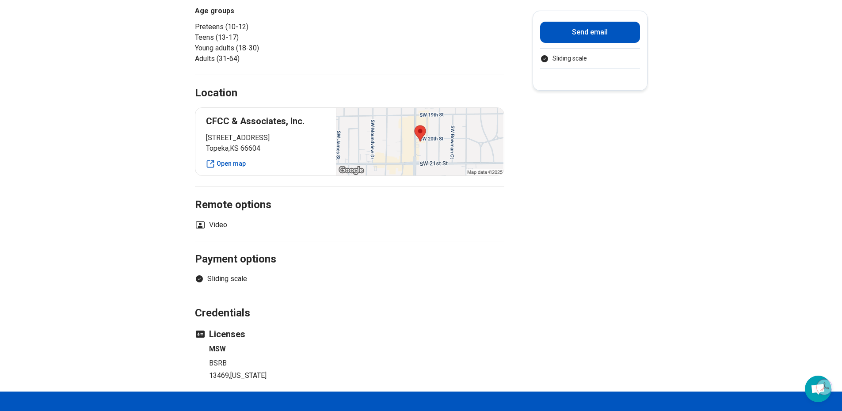
scroll to position [177, 0]
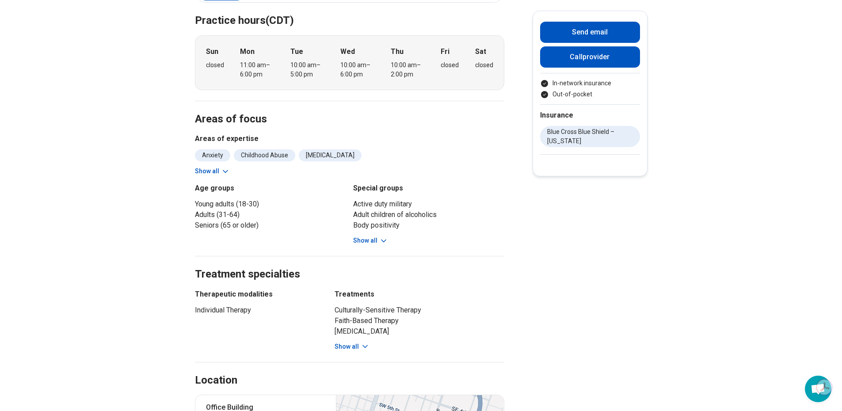
scroll to position [265, 0]
click at [221, 166] on button "Show all" at bounding box center [212, 170] width 35 height 9
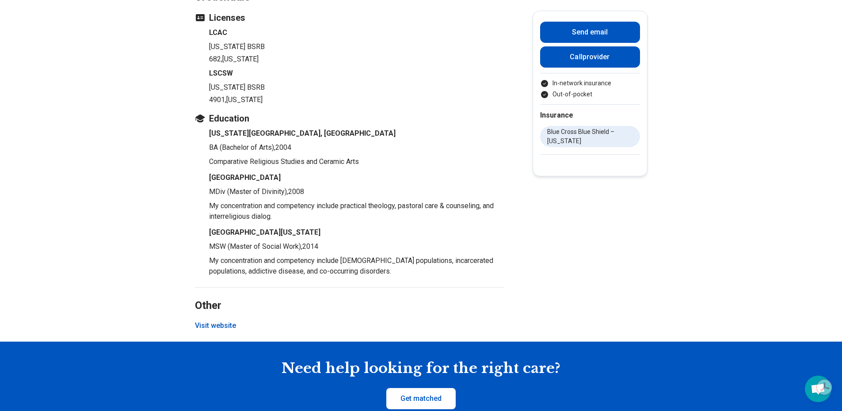
scroll to position [1237, 0]
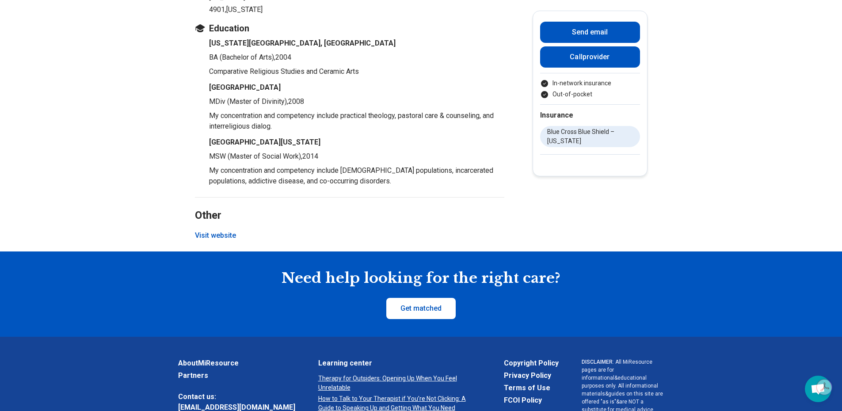
click at [236, 230] on button "Visit website" at bounding box center [215, 235] width 41 height 11
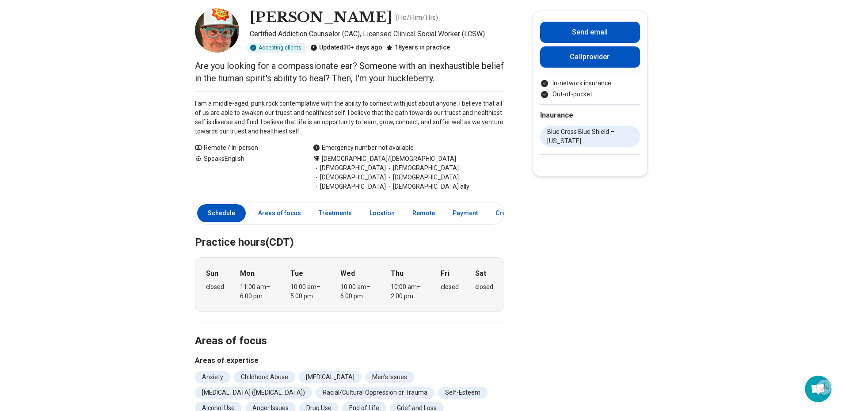
scroll to position [0, 0]
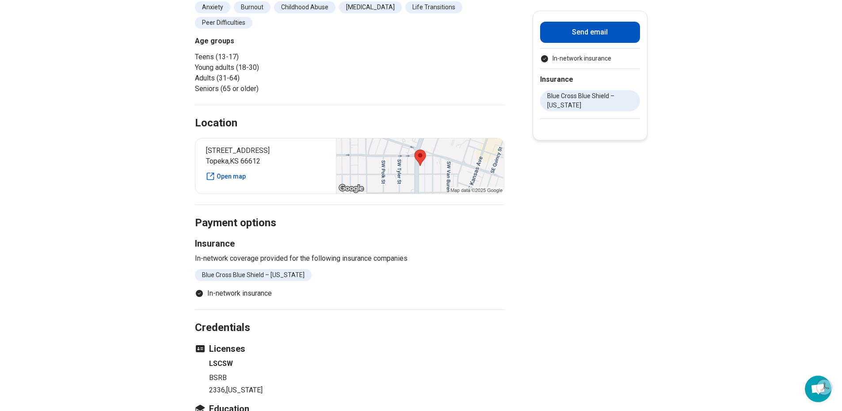
scroll to position [442, 0]
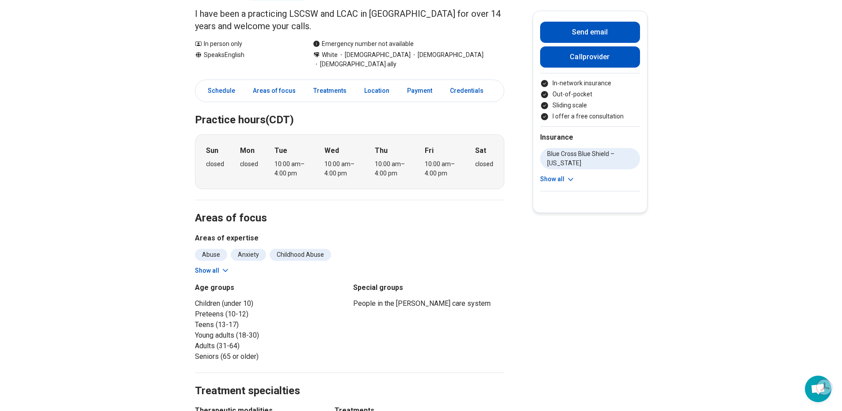
scroll to position [177, 0]
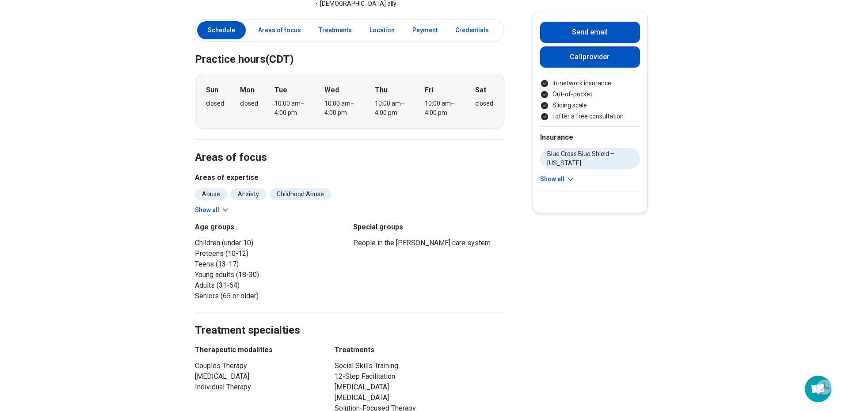
click at [222, 205] on button "Show all" at bounding box center [212, 209] width 35 height 9
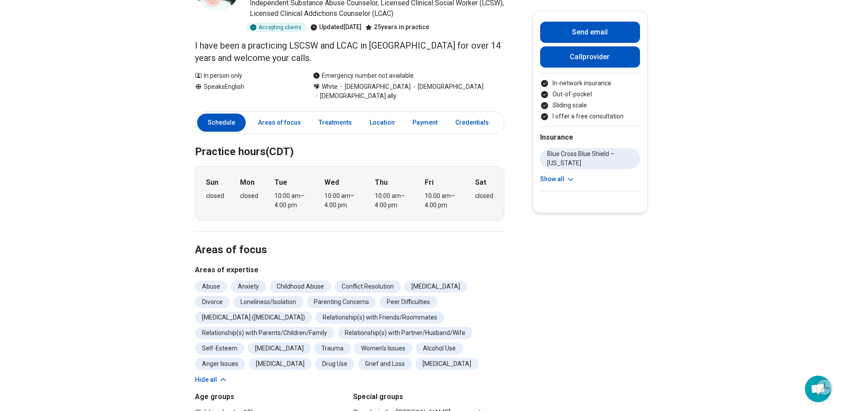
scroll to position [0, 0]
